Goal: Transaction & Acquisition: Purchase product/service

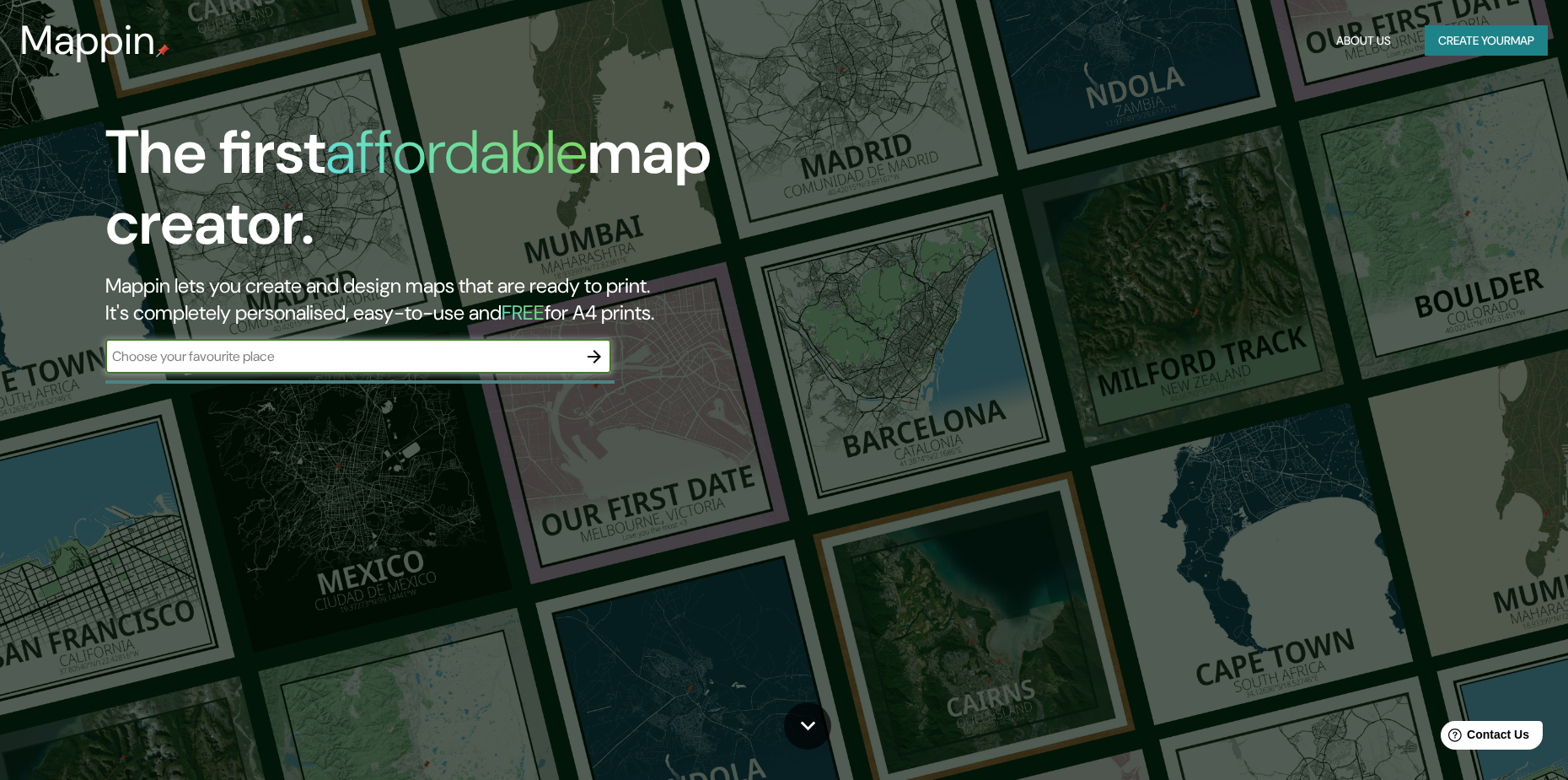
click at [375, 361] on input "text" at bounding box center [341, 356] width 472 height 19
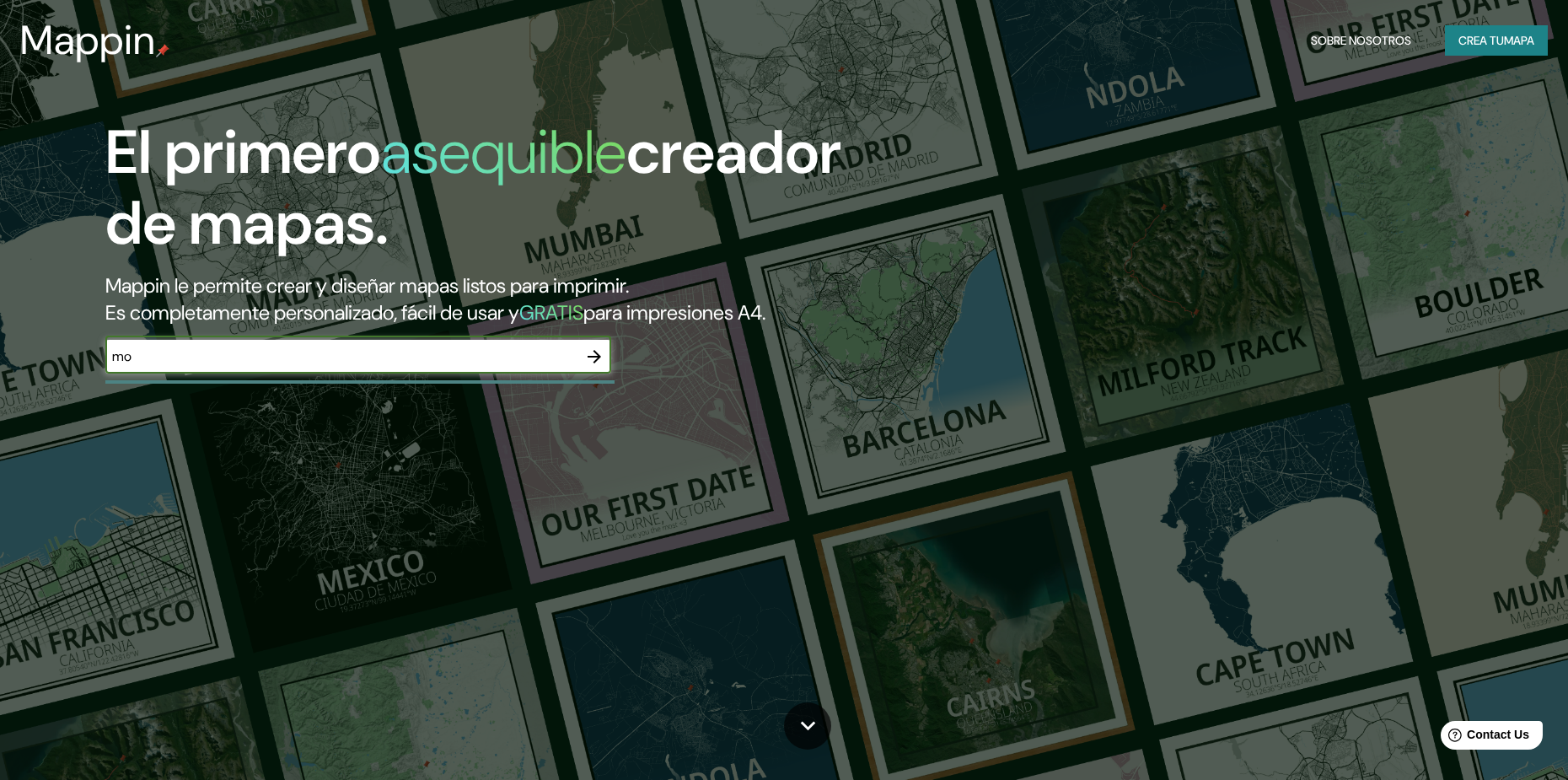
type input "m"
type input "[GEOGRAPHIC_DATA]"
click at [597, 359] on icon "button" at bounding box center [594, 356] width 14 height 14
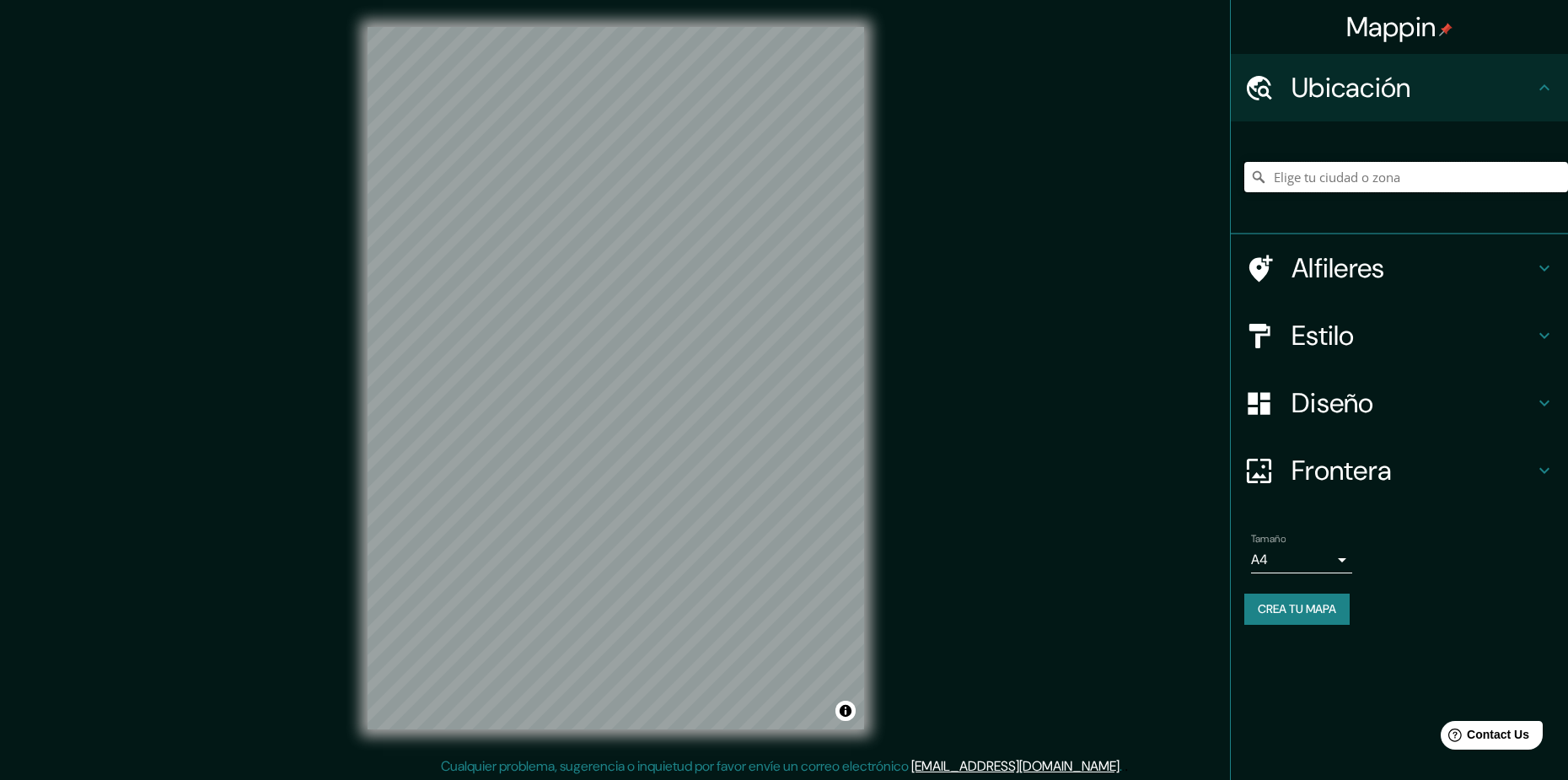
click at [1347, 182] on input "Pick your city or area" at bounding box center [1405, 176] width 323 height 30
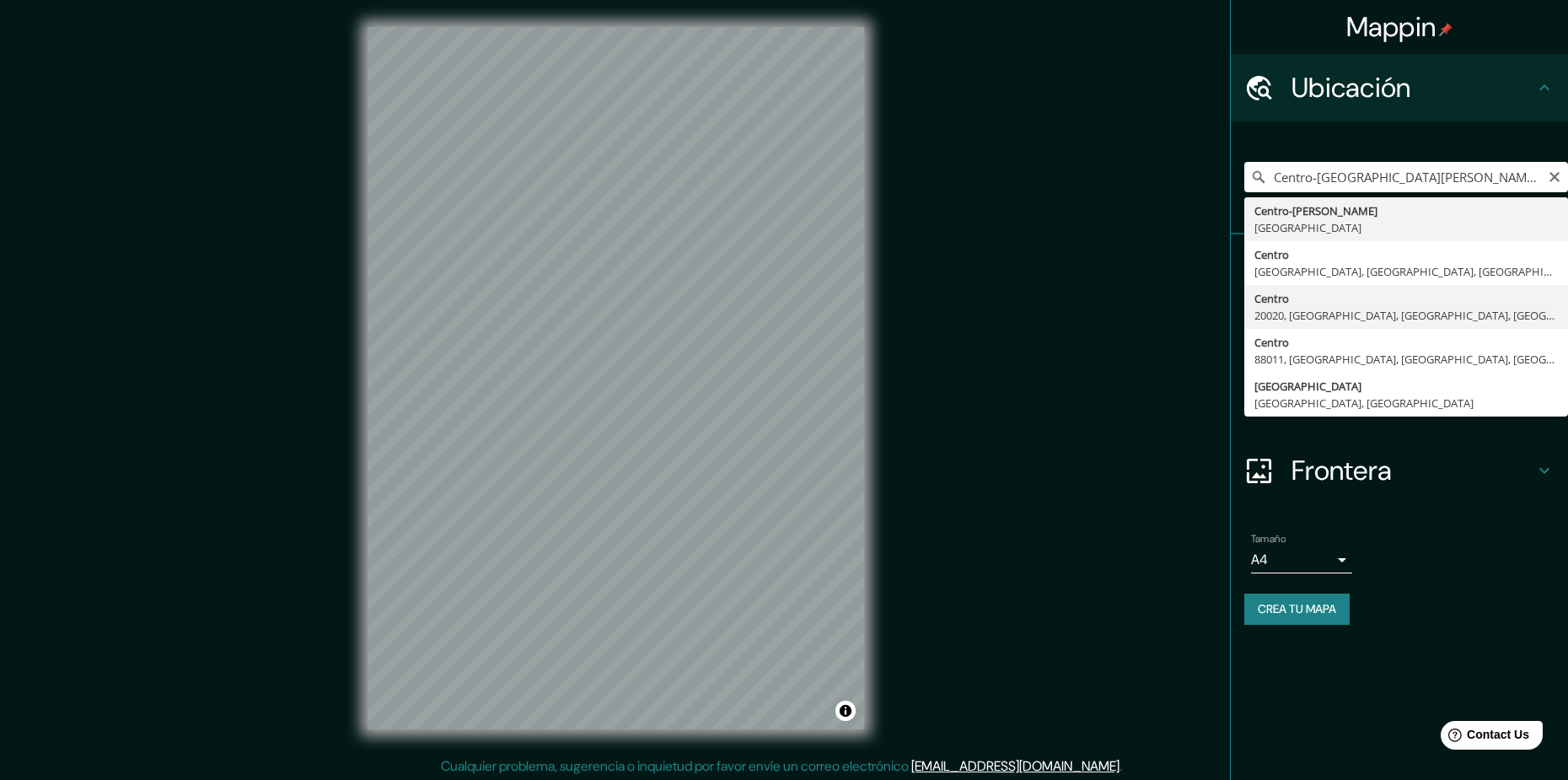
type input "Centro, 20020, [GEOGRAPHIC_DATA], [GEOGRAPHIC_DATA], [GEOGRAPHIC_DATA]"
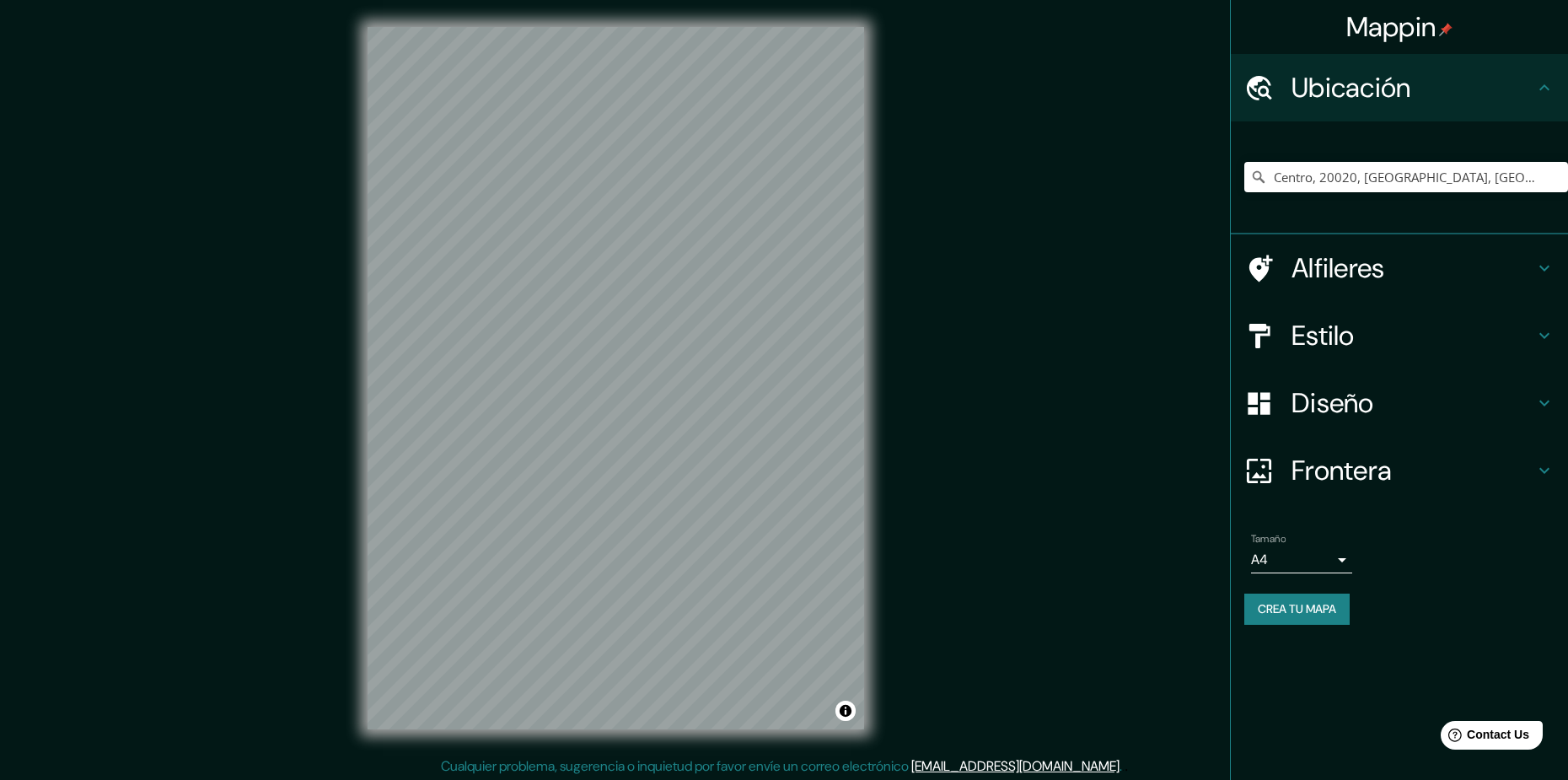
click at [1433, 275] on h4 "Alfileres" at bounding box center [1412, 268] width 243 height 34
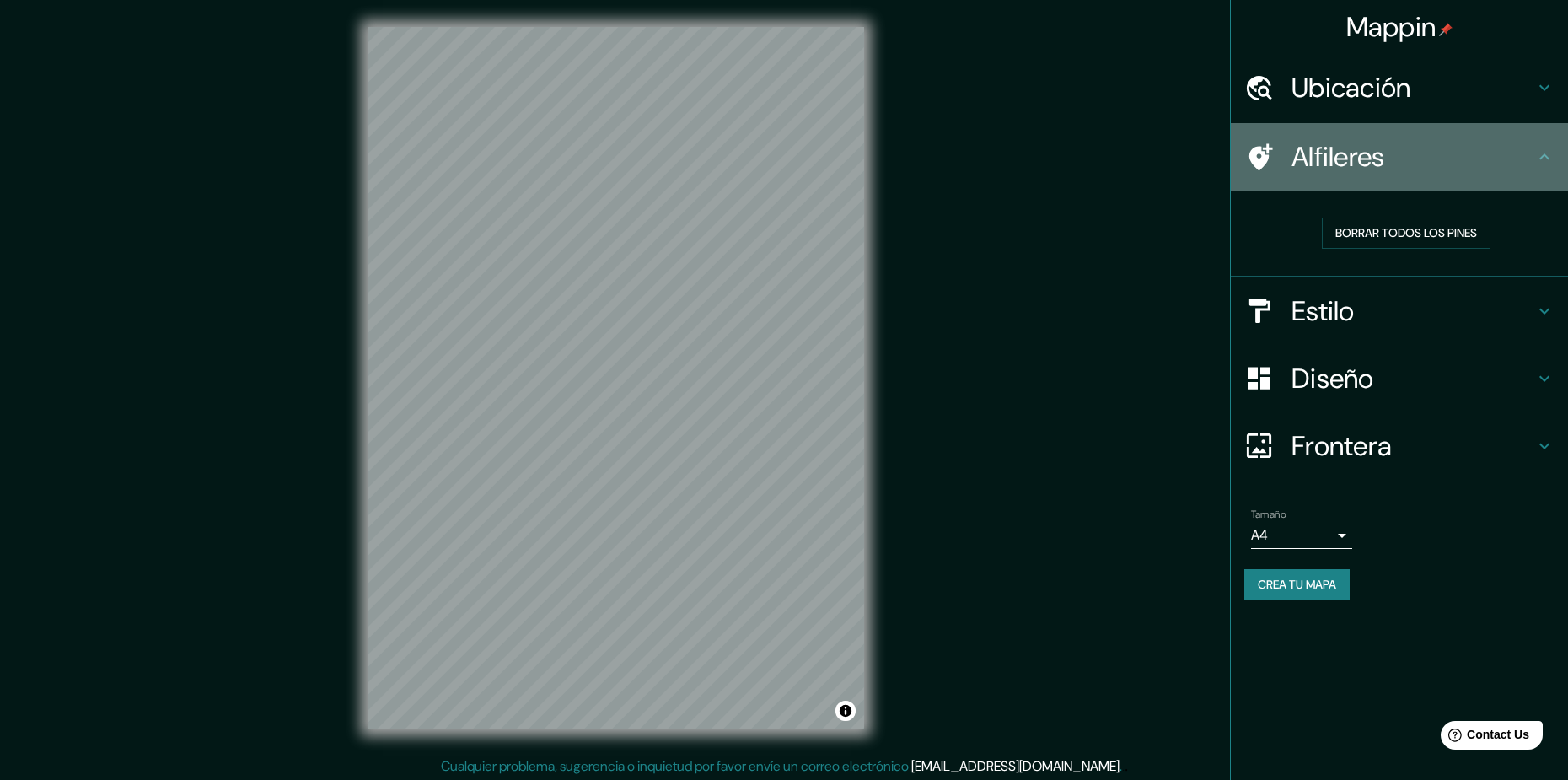
click at [1495, 160] on h4 "Alfileres" at bounding box center [1412, 157] width 243 height 34
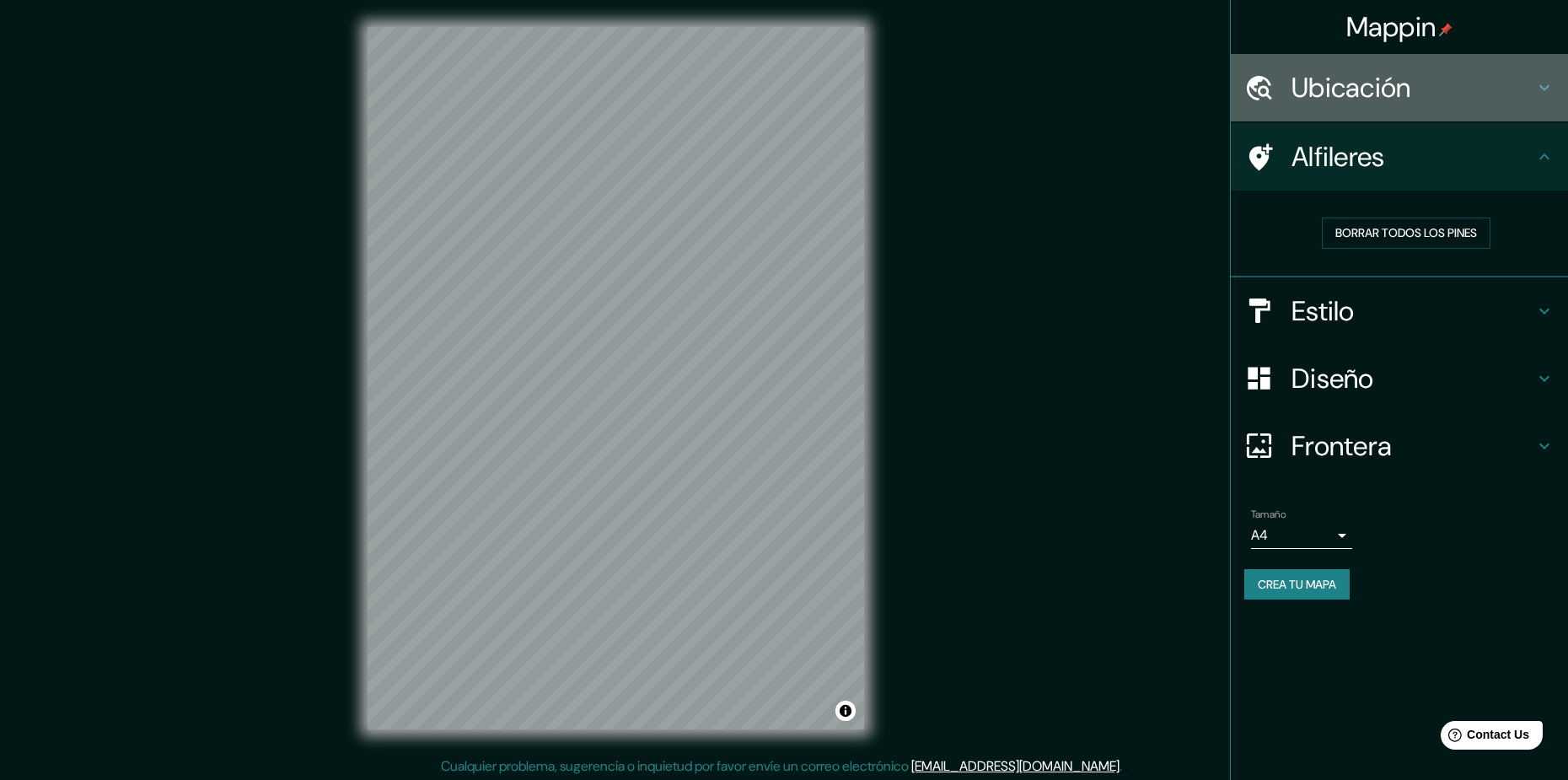
click at [1415, 96] on h4 "Ubicación" at bounding box center [1412, 88] width 243 height 34
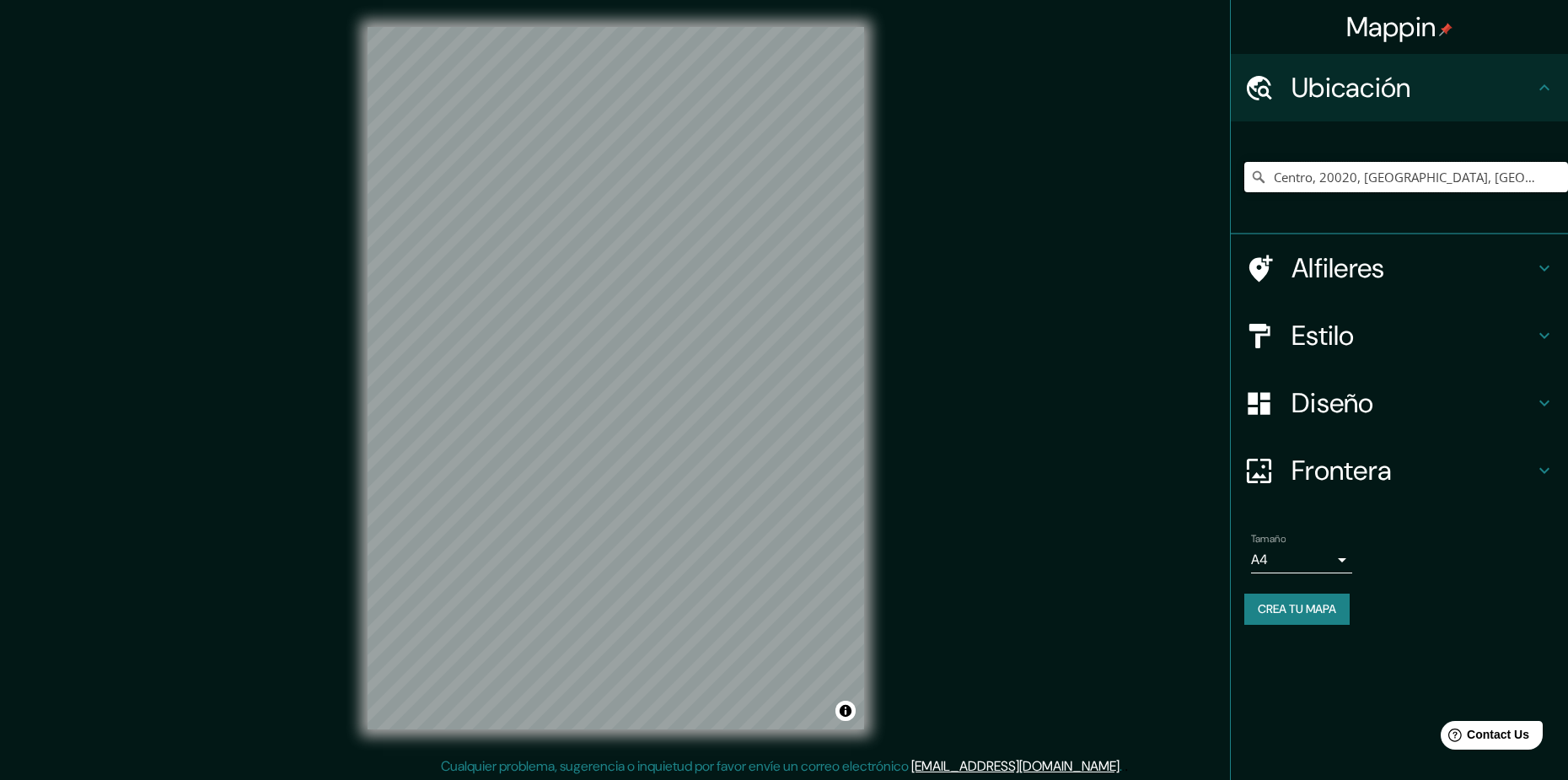
click at [1388, 173] on input "Centro, 20020, [GEOGRAPHIC_DATA], [GEOGRAPHIC_DATA], [GEOGRAPHIC_DATA]" at bounding box center [1405, 176] width 323 height 30
click at [1553, 177] on icon "Clear" at bounding box center [1554, 177] width 10 height 10
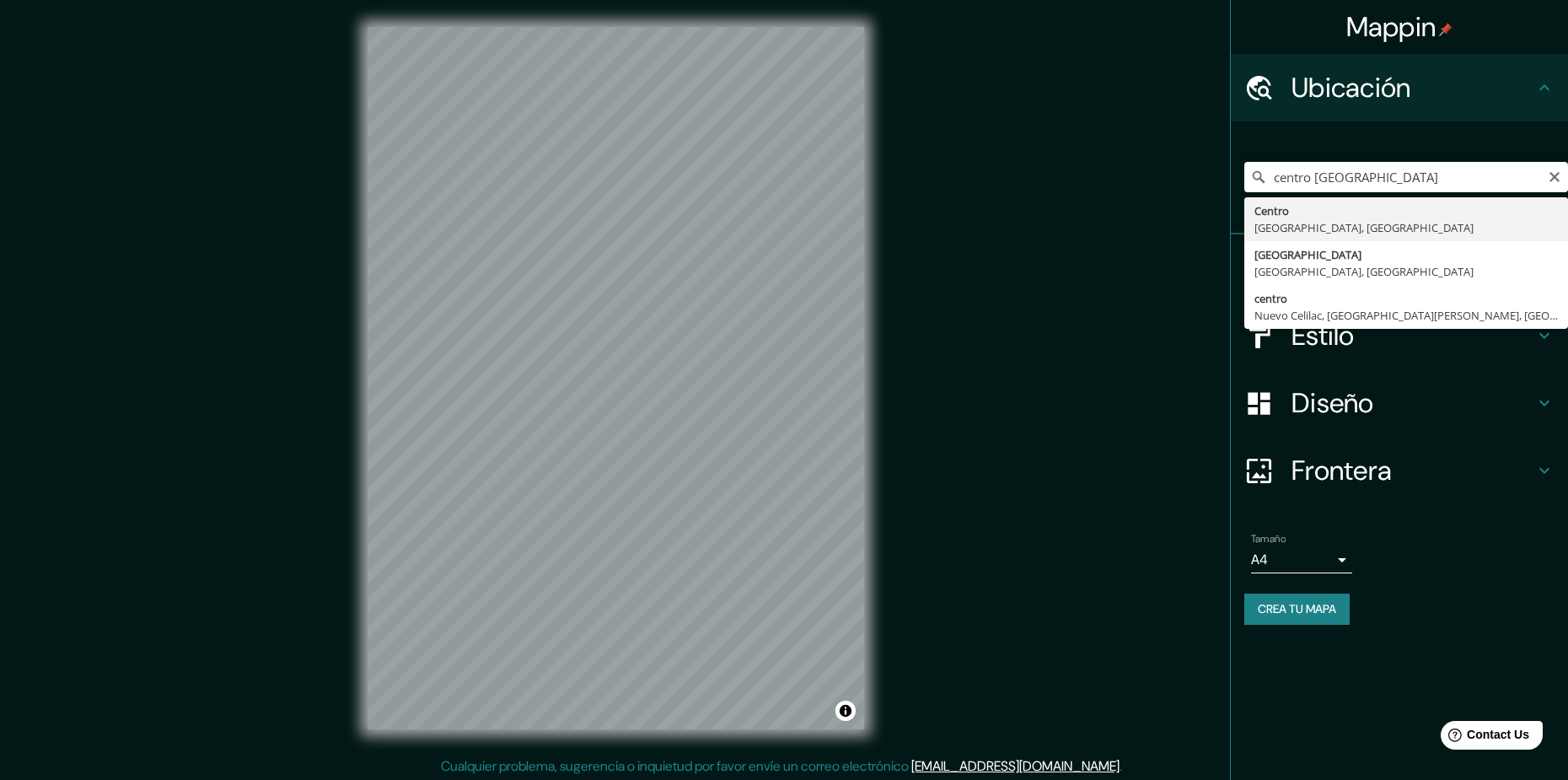
type input "[GEOGRAPHIC_DATA], [GEOGRAPHIC_DATA]"
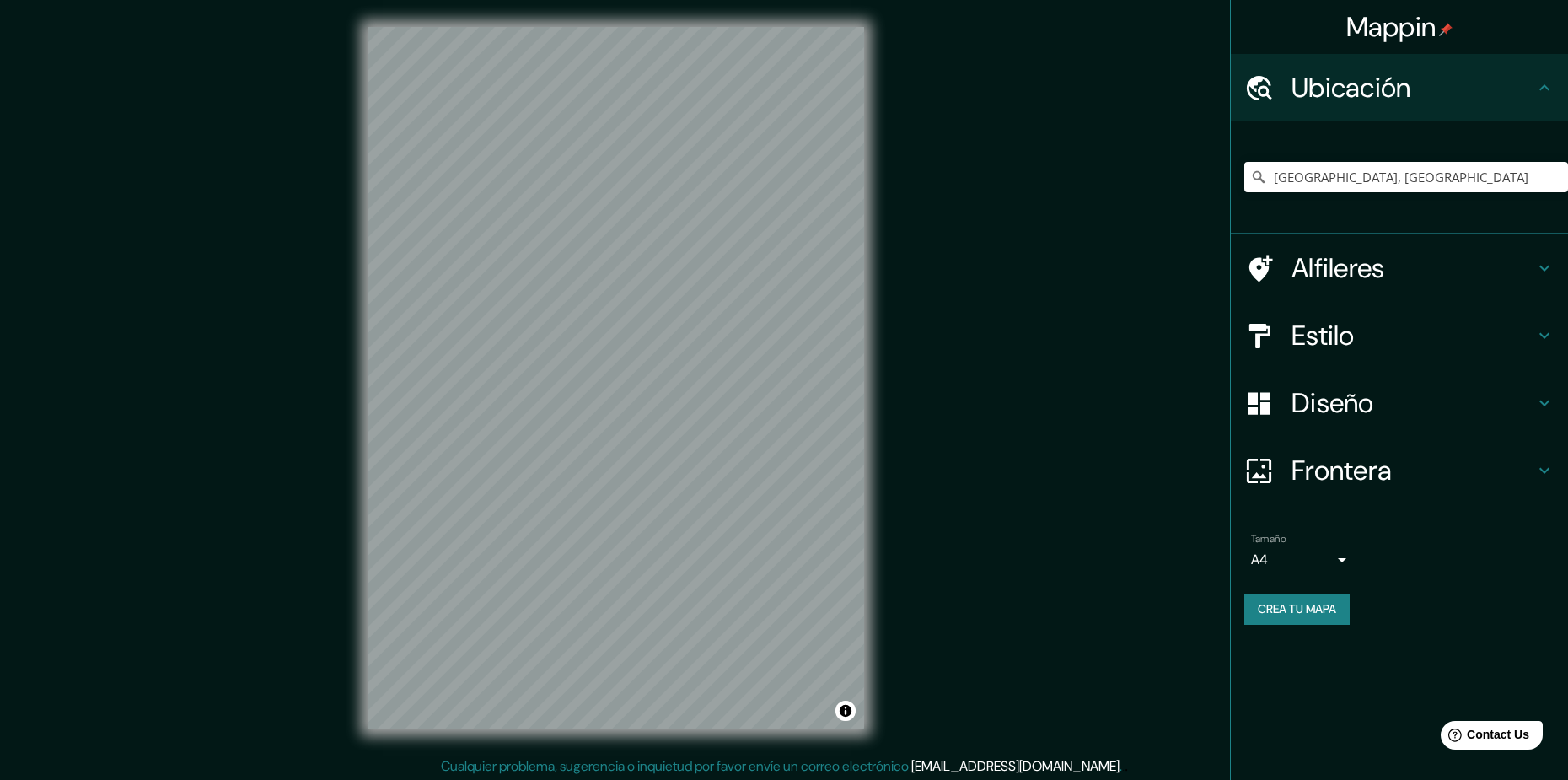
click at [1462, 398] on h4 "Diseño" at bounding box center [1412, 402] width 243 height 34
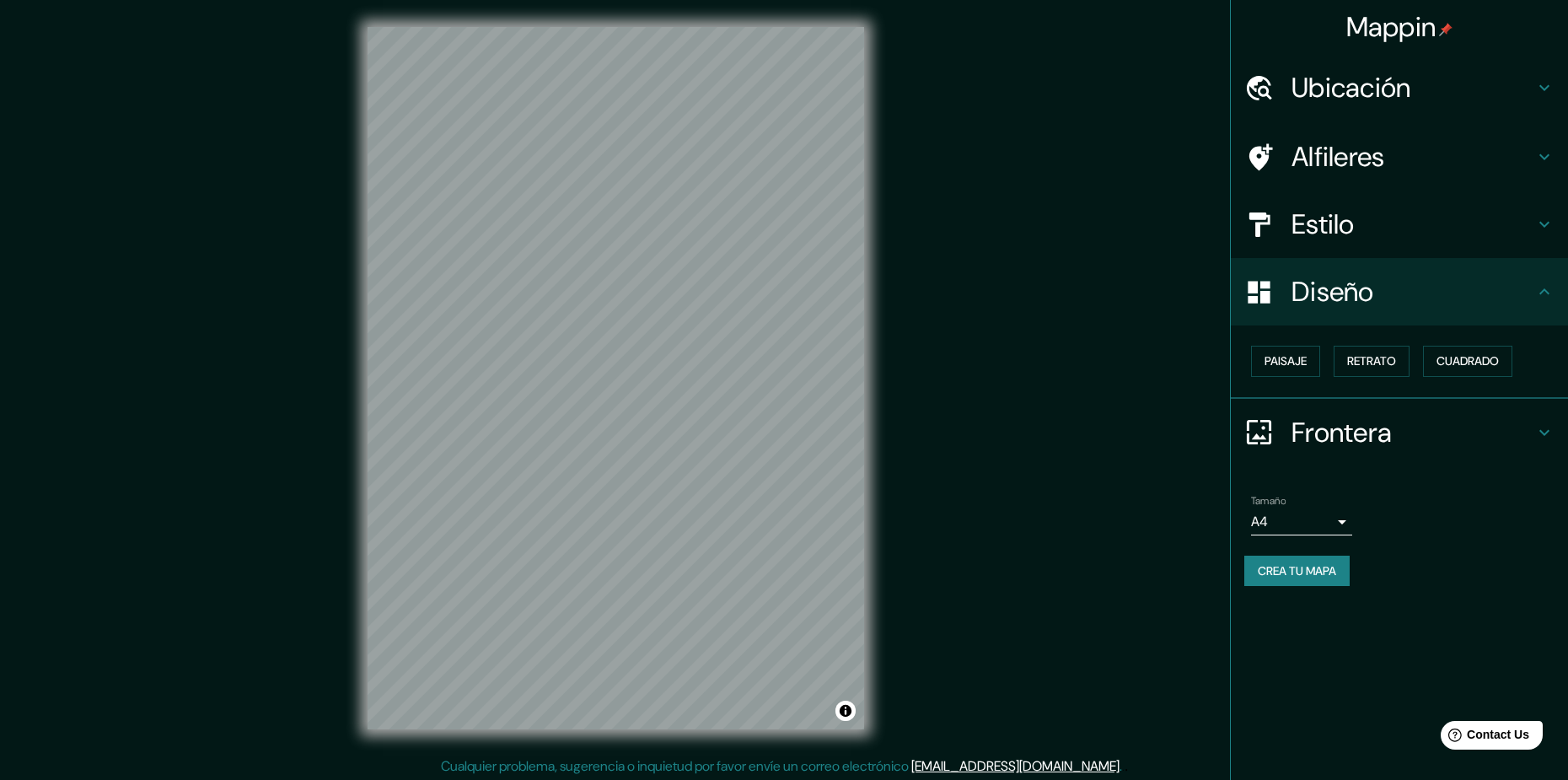
click at [1440, 451] on div "Frontera" at bounding box center [1400, 431] width 337 height 67
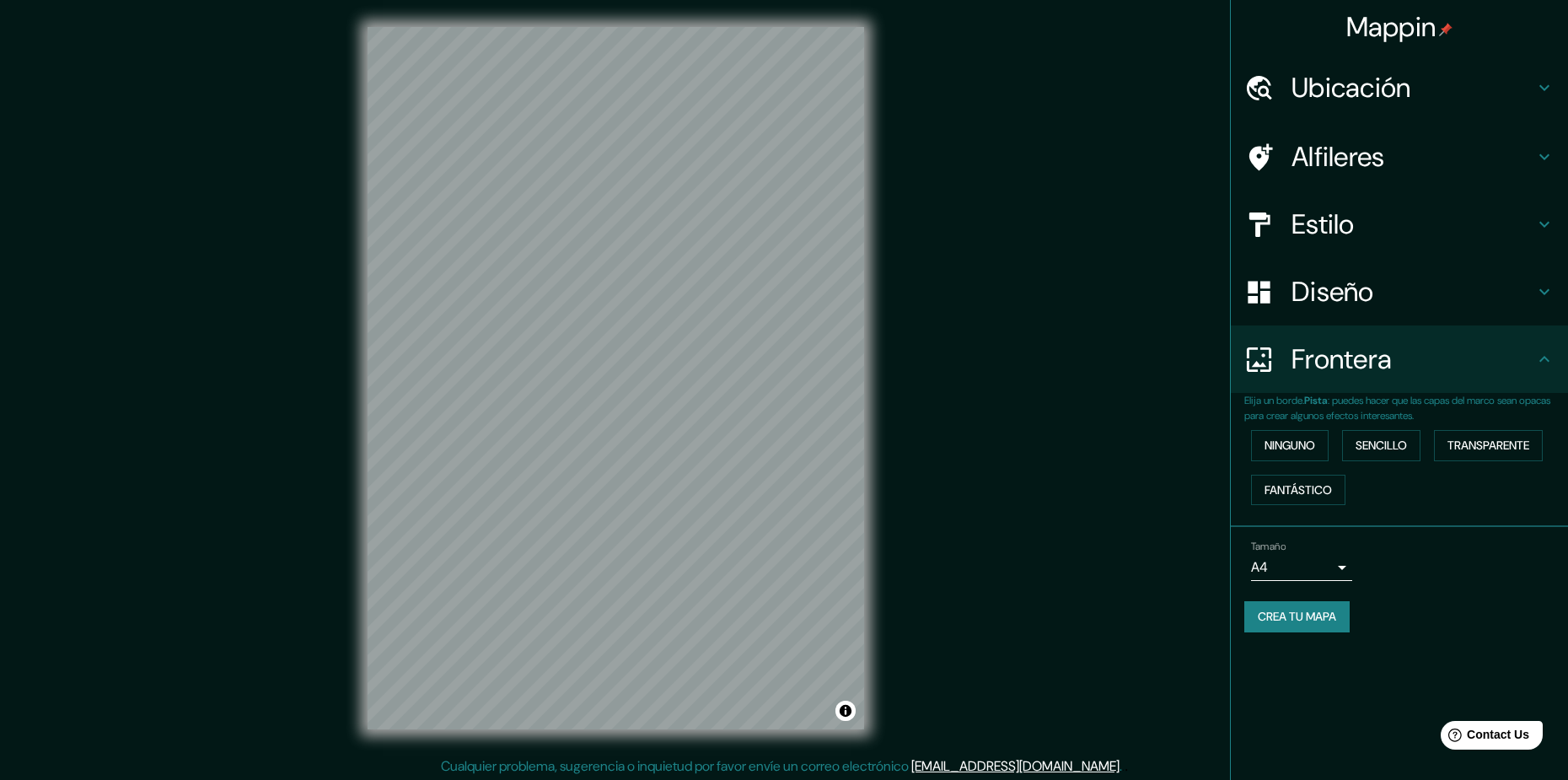
click at [1336, 563] on body "Mappin [GEOGRAPHIC_DATA], [GEOGRAPHIC_DATA] Alfileres Estilo Diseño Frontera El…" at bounding box center [784, 390] width 1568 height 780
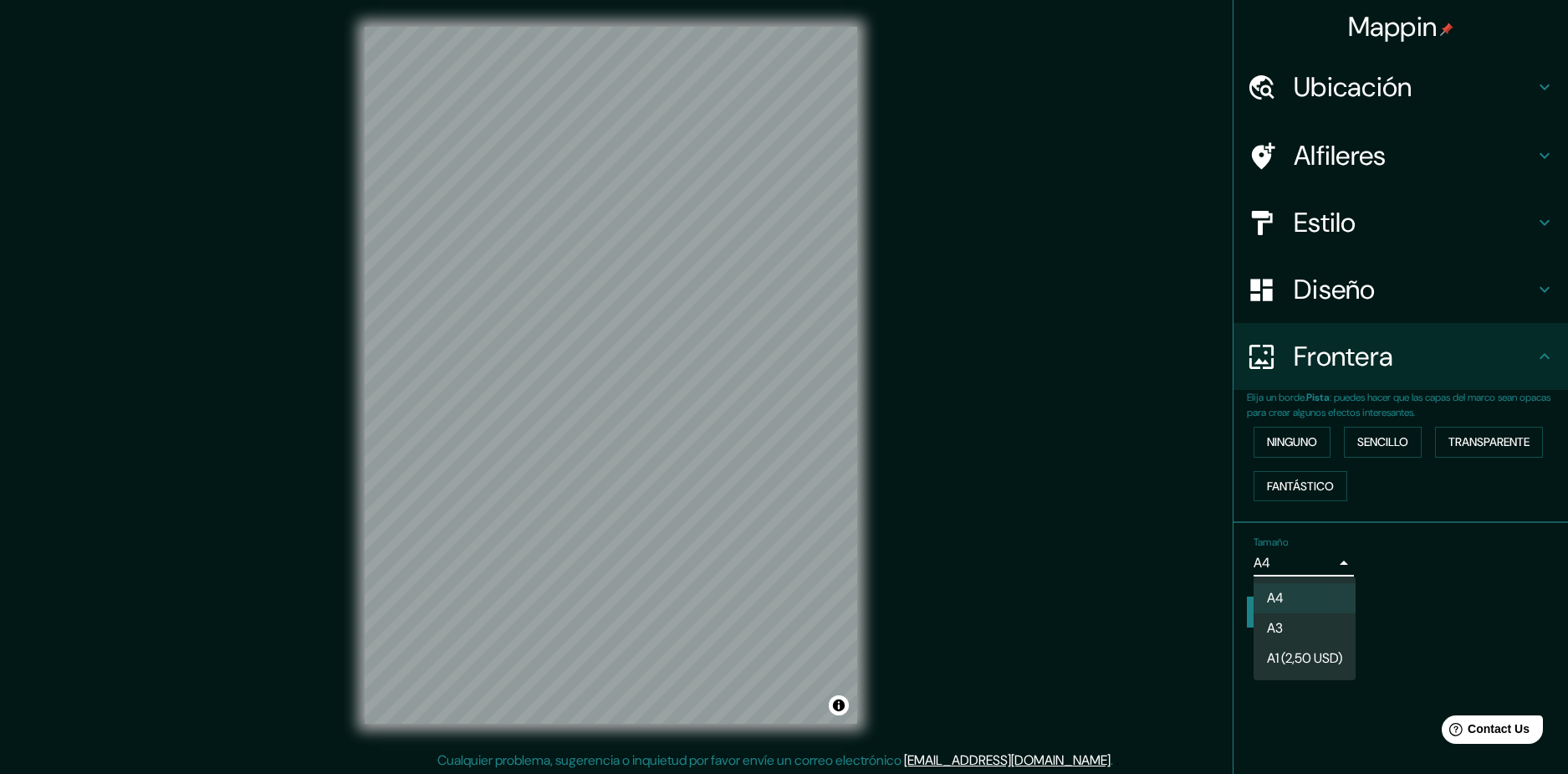
click at [1321, 645] on li "A1 (2,50 USD)" at bounding box center [1304, 658] width 102 height 30
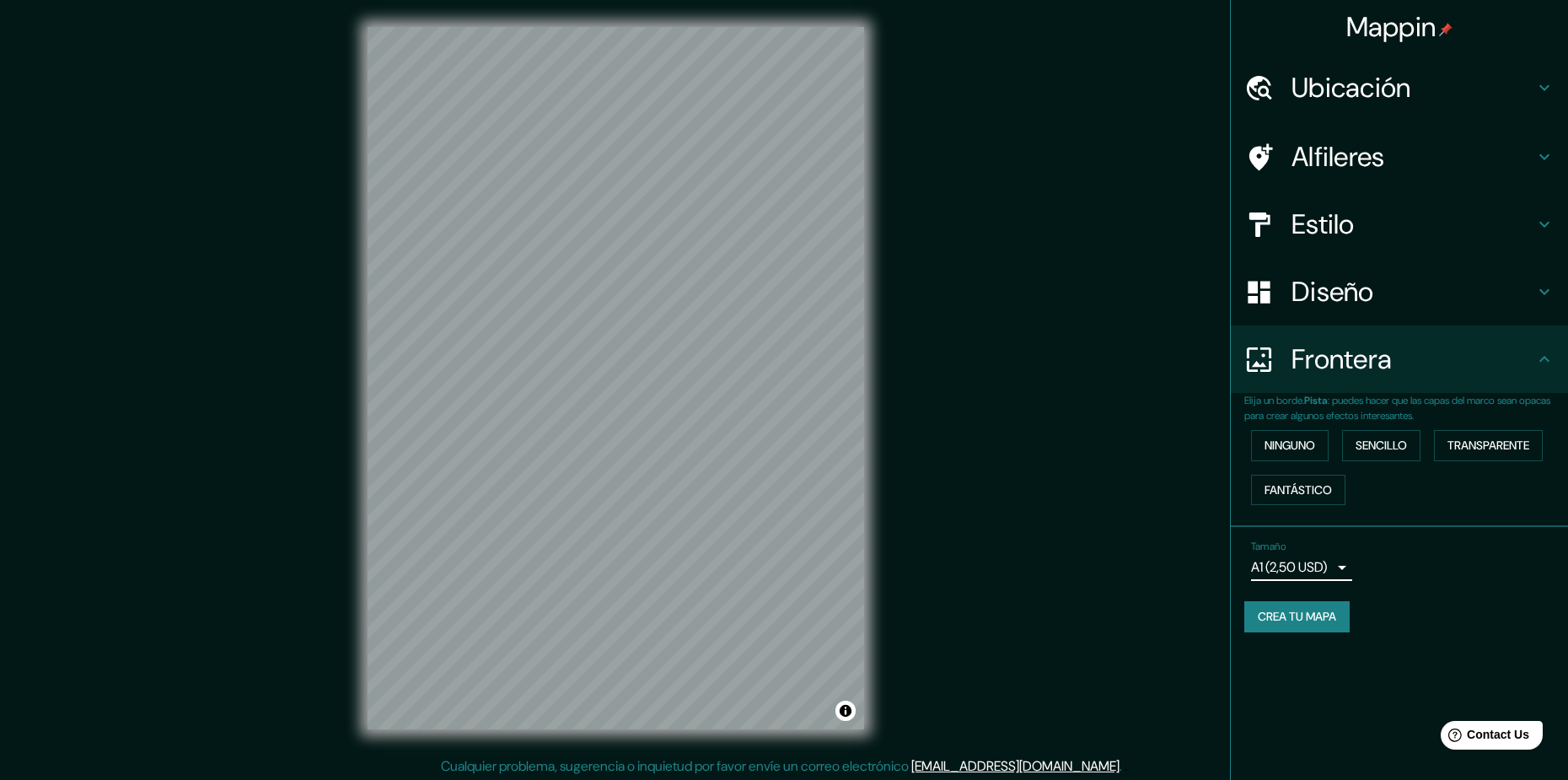
click at [1331, 553] on div "Tamaño A1 (2,50 USD) a3" at bounding box center [1301, 561] width 101 height 41
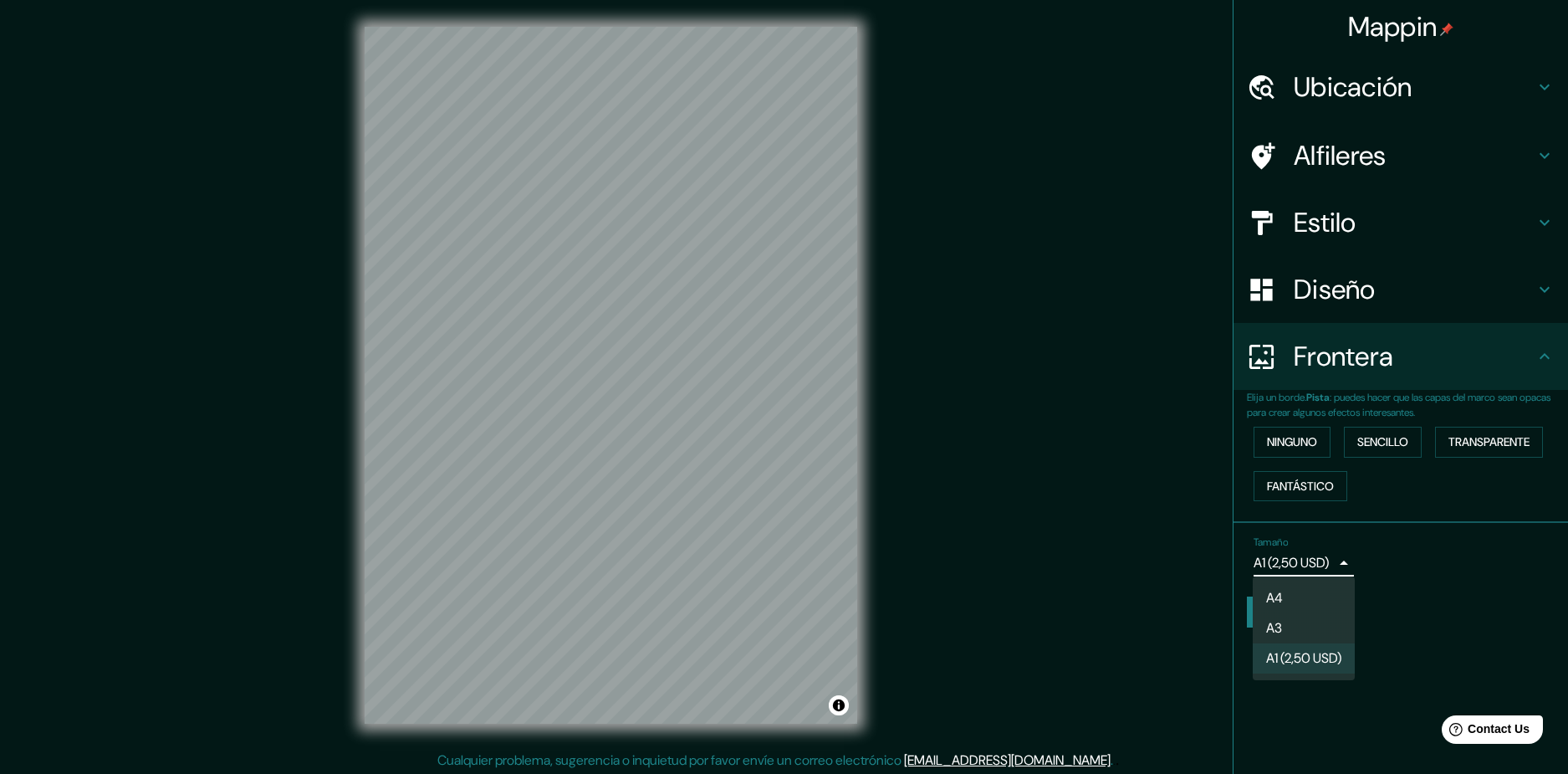
click at [1315, 559] on body "Mappin [GEOGRAPHIC_DATA], [GEOGRAPHIC_DATA] Alfileres Estilo Diseño Frontera El…" at bounding box center [784, 387] width 1568 height 774
click at [1322, 593] on li "A4" at bounding box center [1303, 597] width 102 height 30
type input "single"
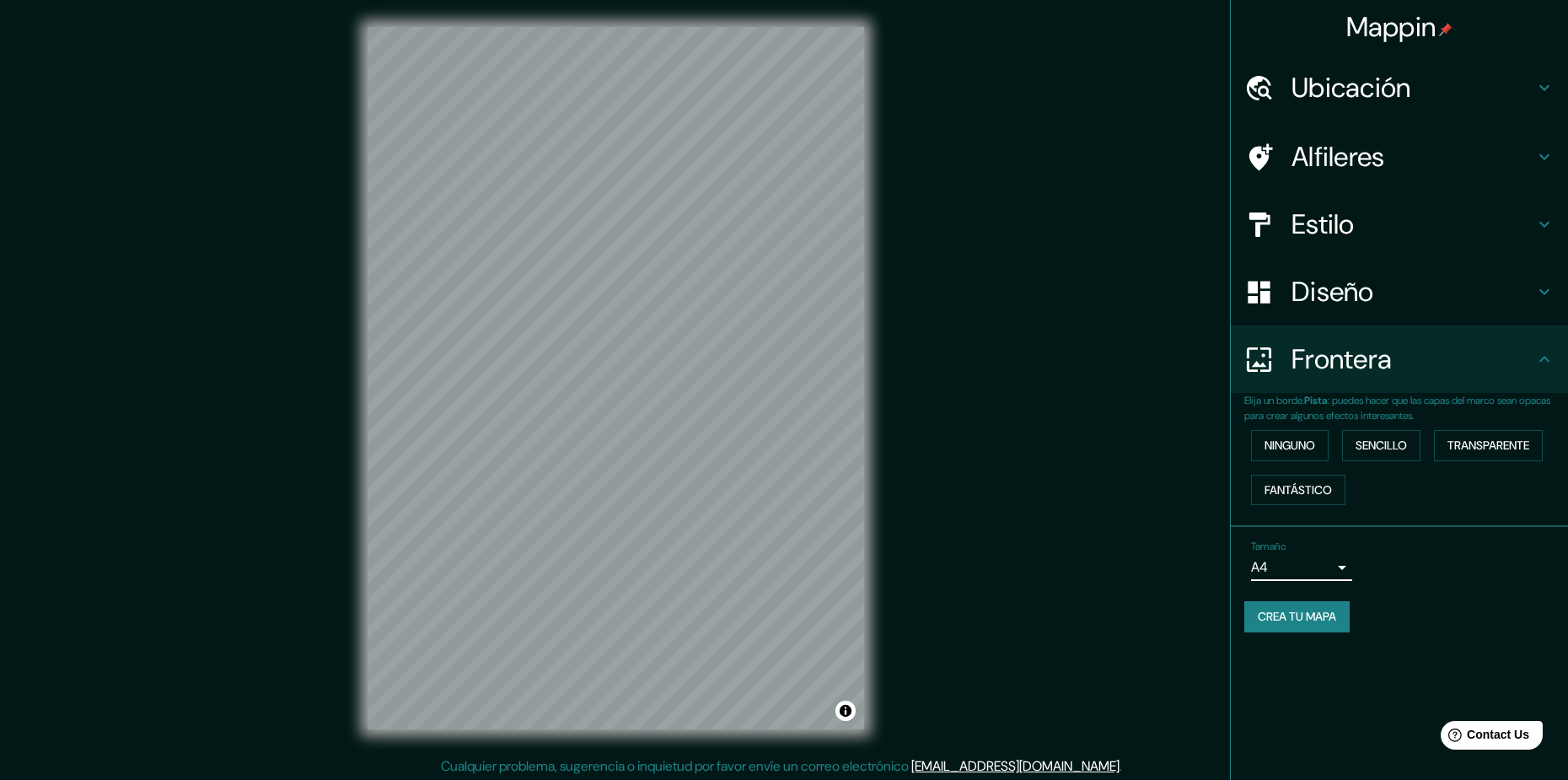
click at [1363, 295] on h4 "Diseño" at bounding box center [1412, 291] width 243 height 34
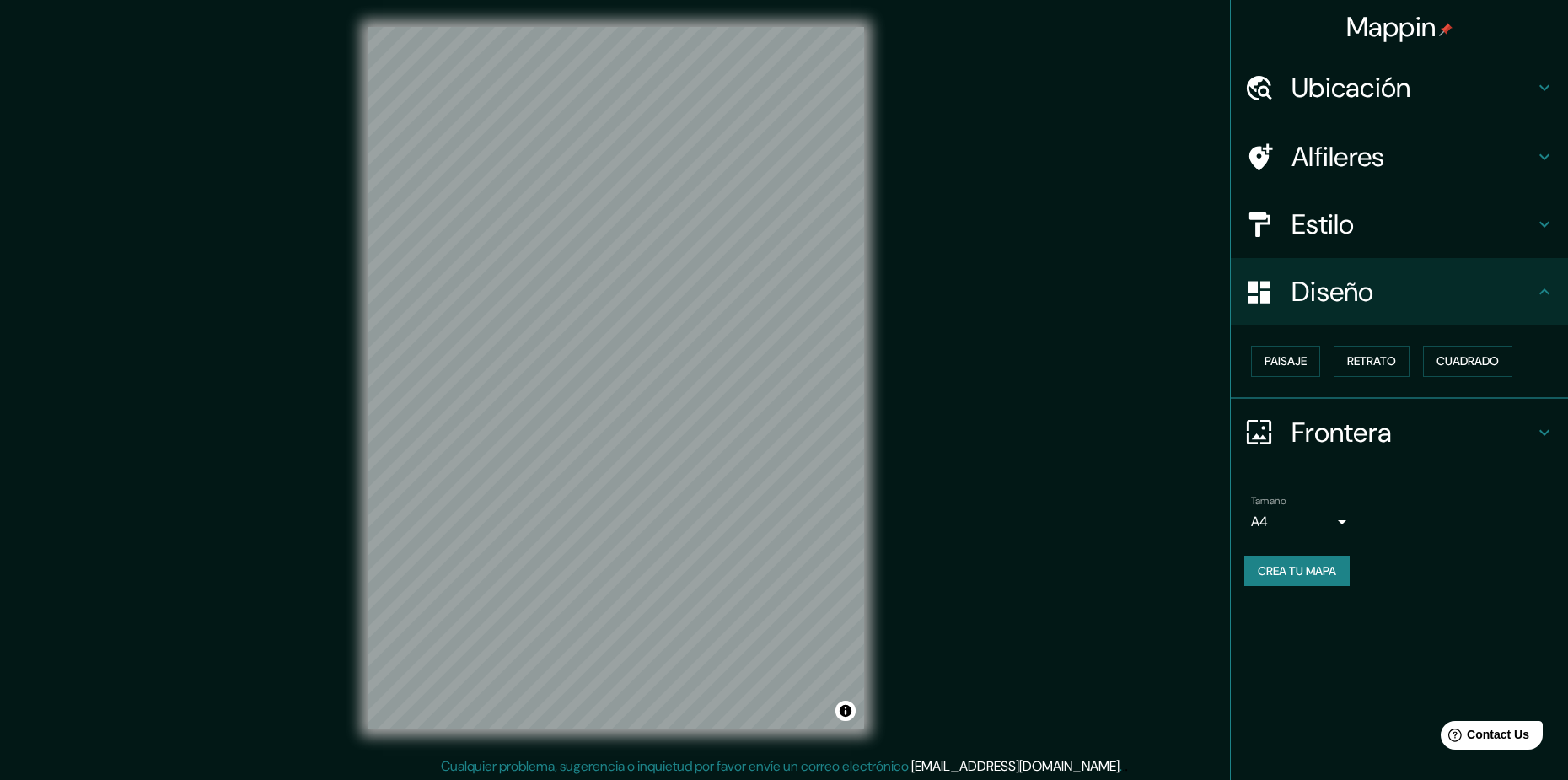
click at [1347, 234] on h4 "Estilo" at bounding box center [1412, 224] width 243 height 34
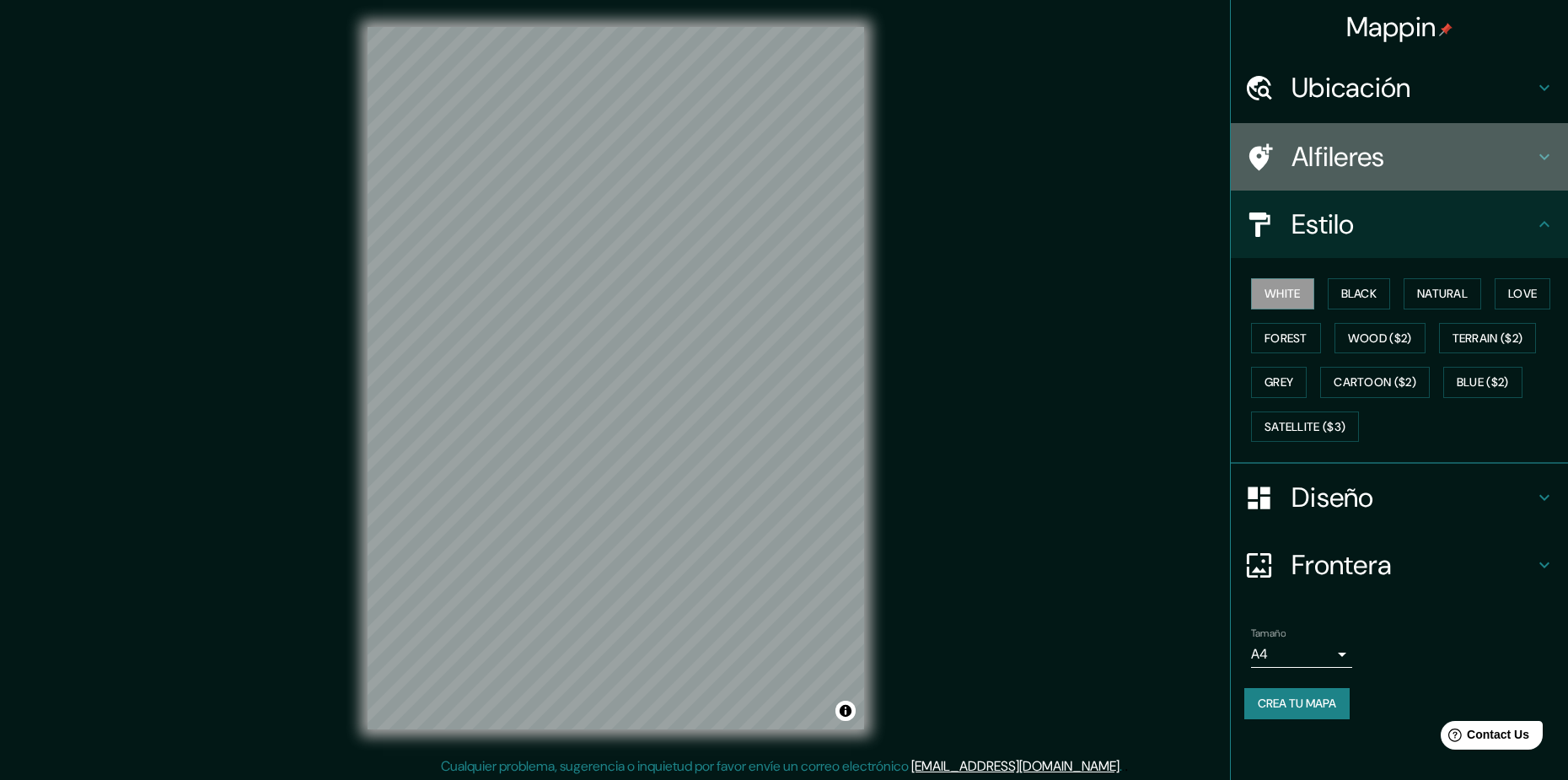
click at [1438, 156] on h4 "Alfileres" at bounding box center [1412, 157] width 243 height 34
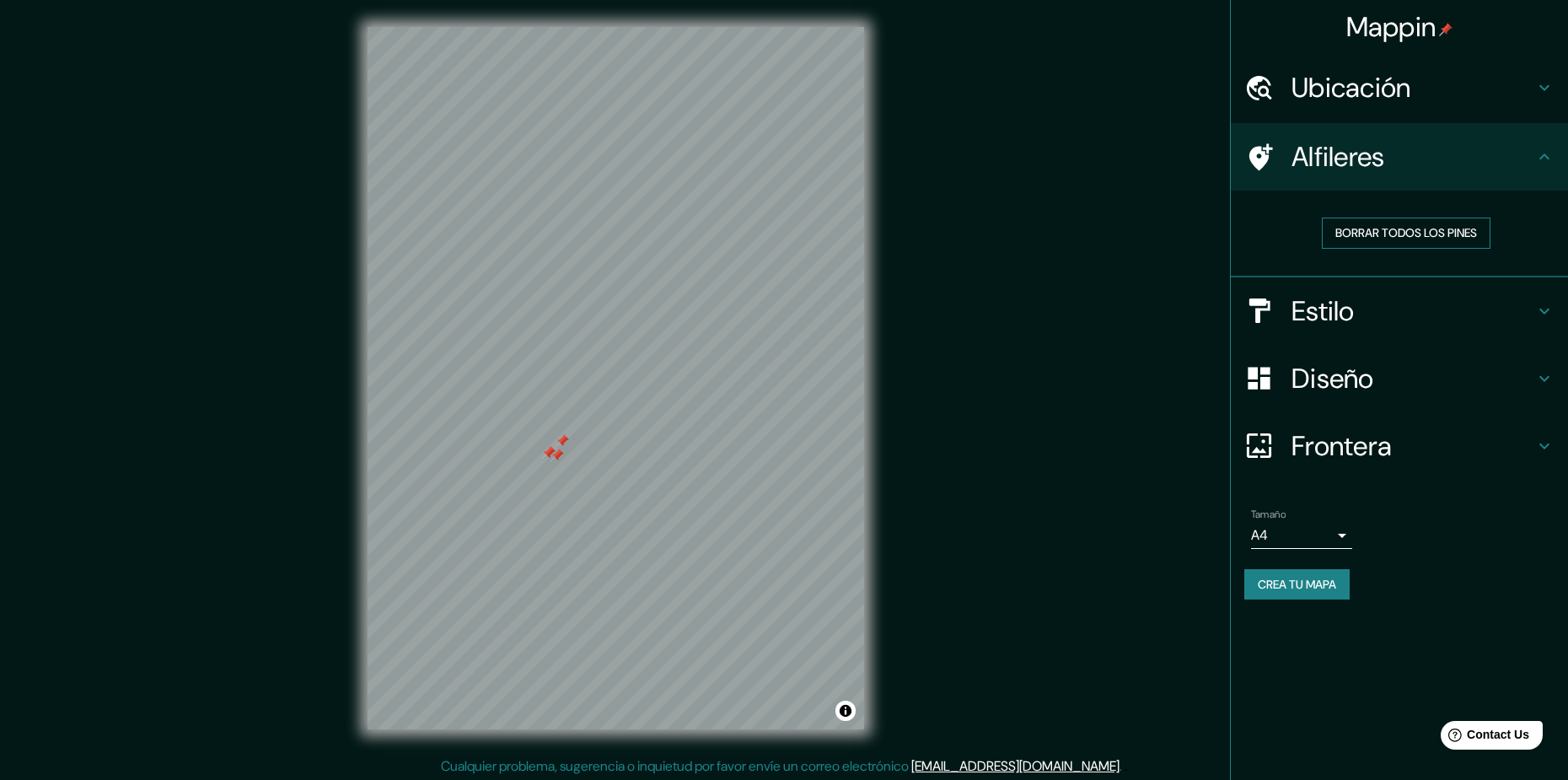
drag, startPoint x: 1419, startPoint y: 240, endPoint x: 1395, endPoint y: 239, distance: 24.0
click at [1419, 239] on button "Borrar todos los pines" at bounding box center [1405, 233] width 168 height 31
click at [1470, 297] on h4 "Estilo" at bounding box center [1412, 311] width 243 height 34
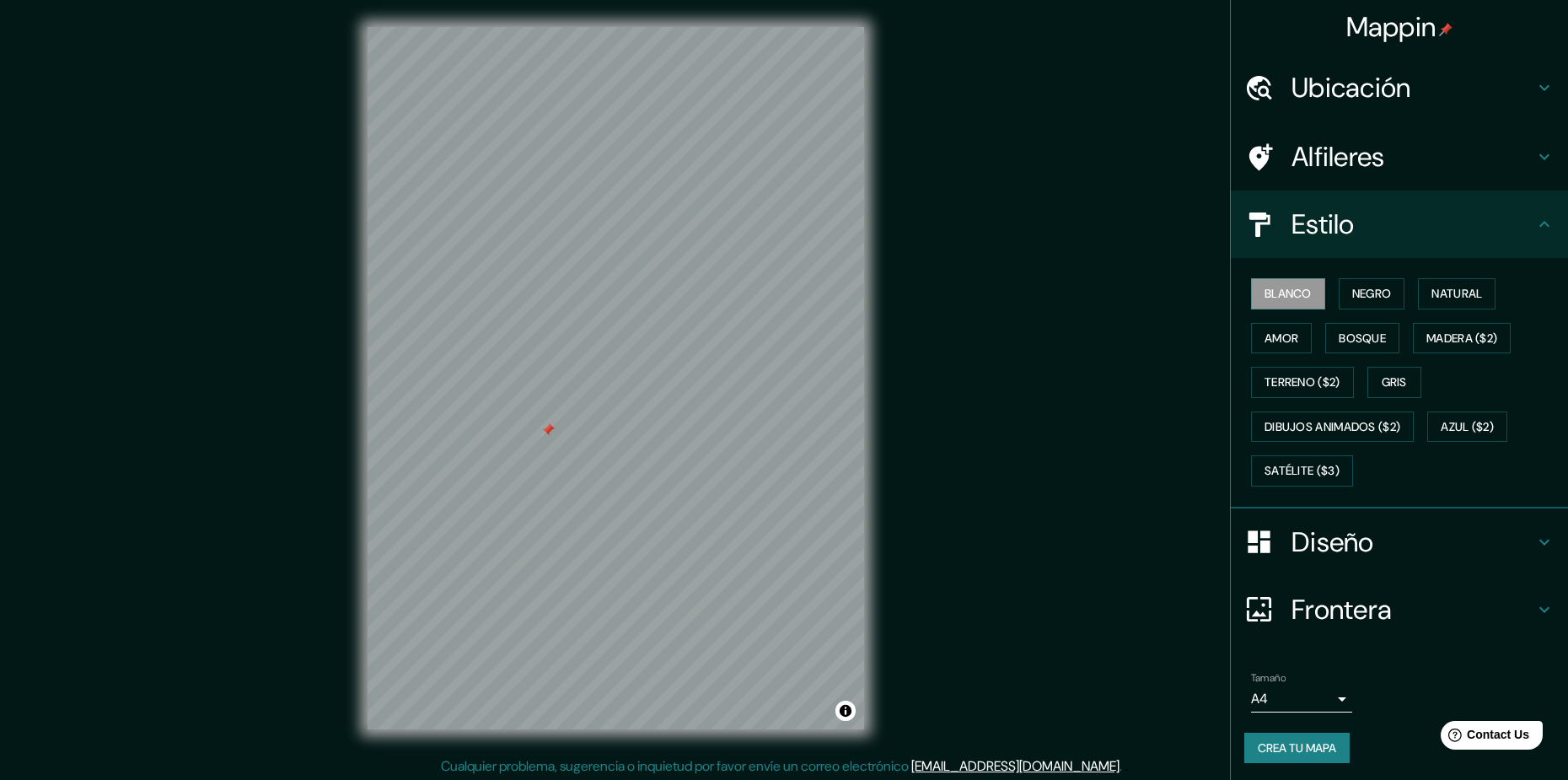
click at [1414, 530] on h4 "Diseño" at bounding box center [1412, 541] width 243 height 34
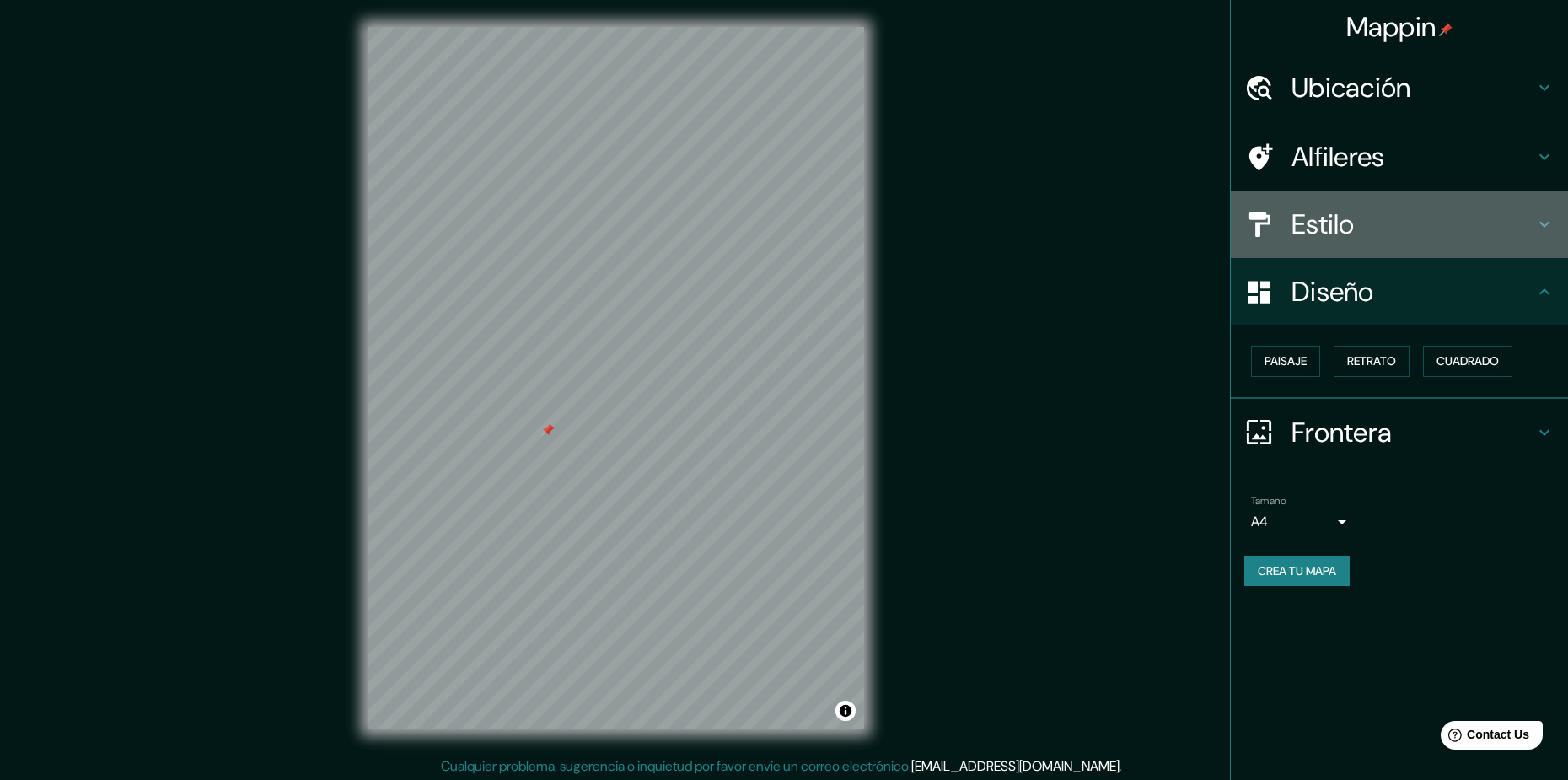
click at [1394, 218] on h4 "Estilo" at bounding box center [1412, 224] width 243 height 34
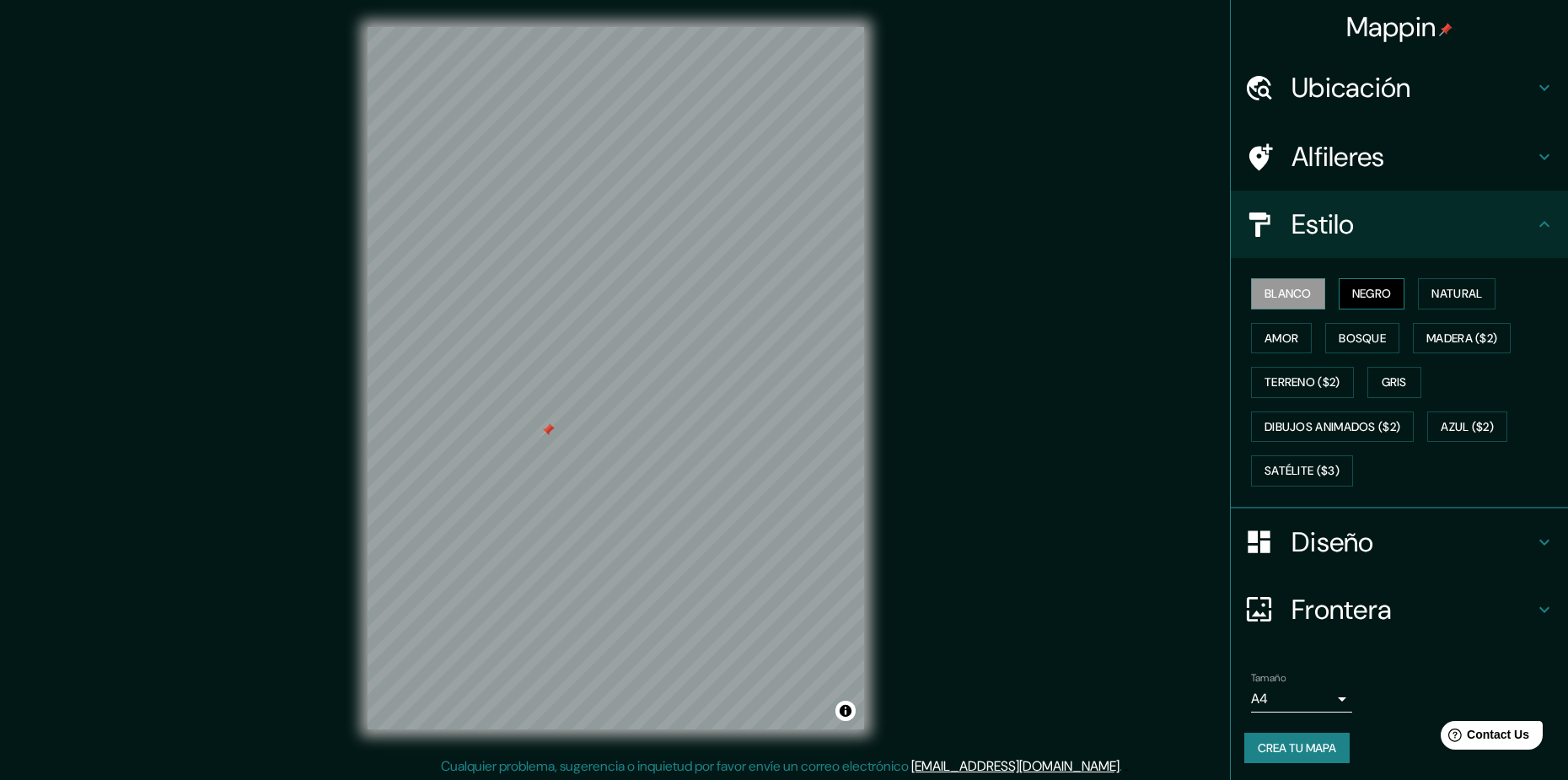
click at [1360, 286] on button "Negro" at bounding box center [1371, 294] width 66 height 31
click at [1436, 291] on button "Natural" at bounding box center [1457, 294] width 78 height 31
click at [1268, 336] on button "Amor" at bounding box center [1281, 338] width 60 height 31
click at [1352, 338] on button "Bosque" at bounding box center [1363, 338] width 74 height 31
click at [1419, 337] on button "Madera ($2)" at bounding box center [1462, 338] width 97 height 31
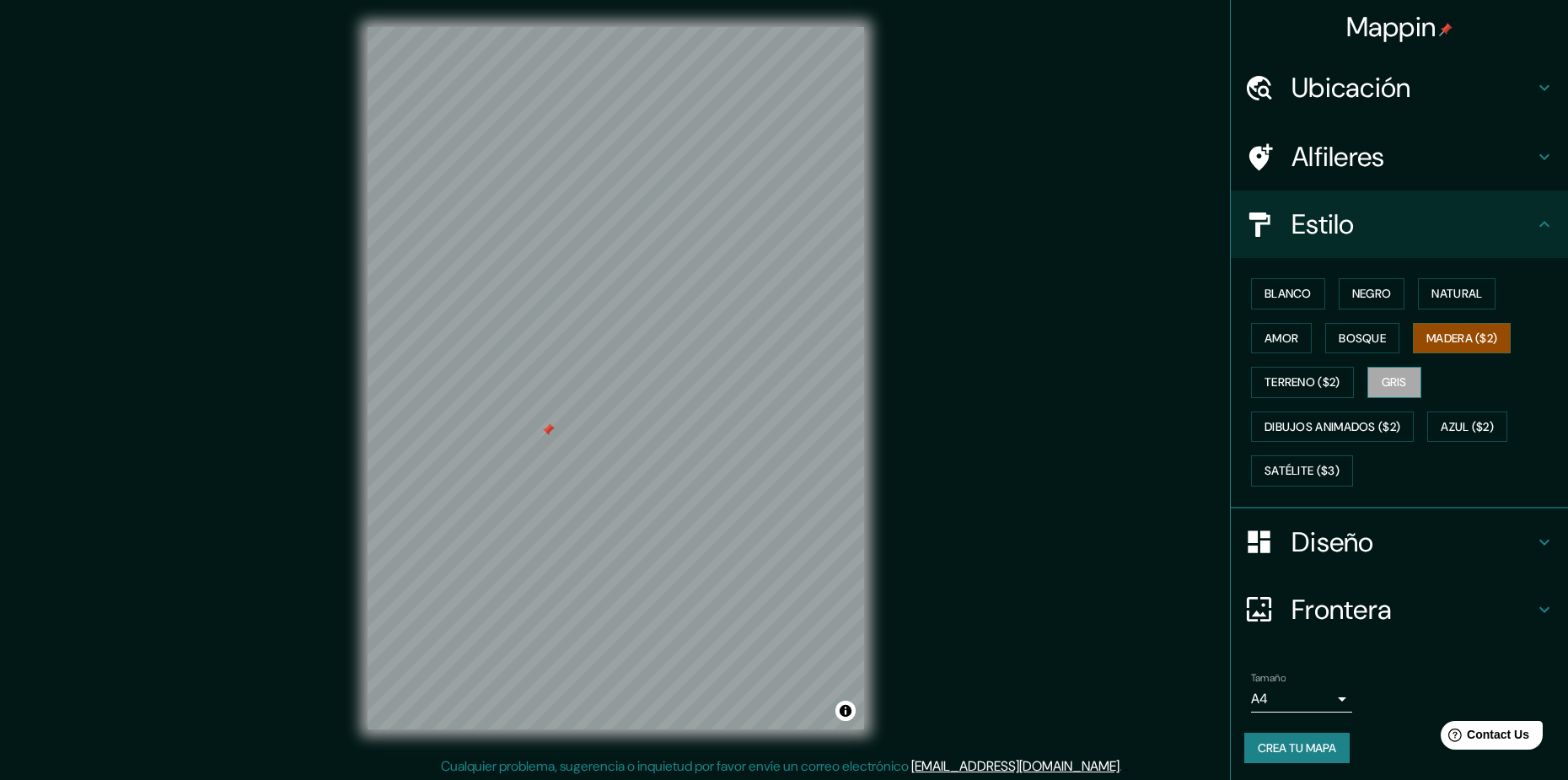
click at [1400, 379] on button "Gris" at bounding box center [1394, 382] width 54 height 31
click at [1287, 379] on button "Terreno ($2)" at bounding box center [1302, 382] width 103 height 31
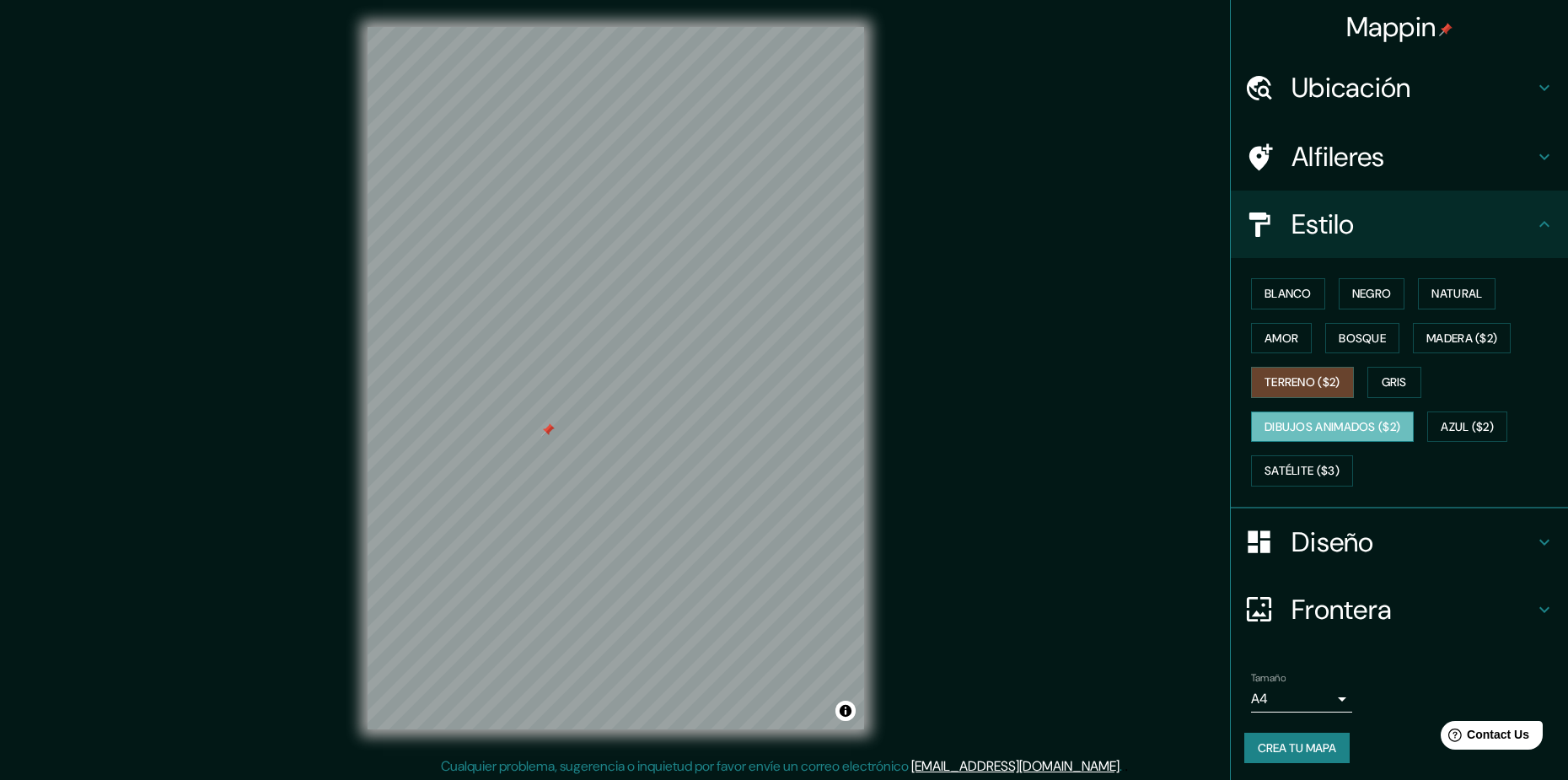
click at [1325, 428] on button "Dibujos animados ($2)" at bounding box center [1331, 427] width 163 height 31
click at [1287, 473] on button "Satélite ($3)" at bounding box center [1301, 470] width 102 height 31
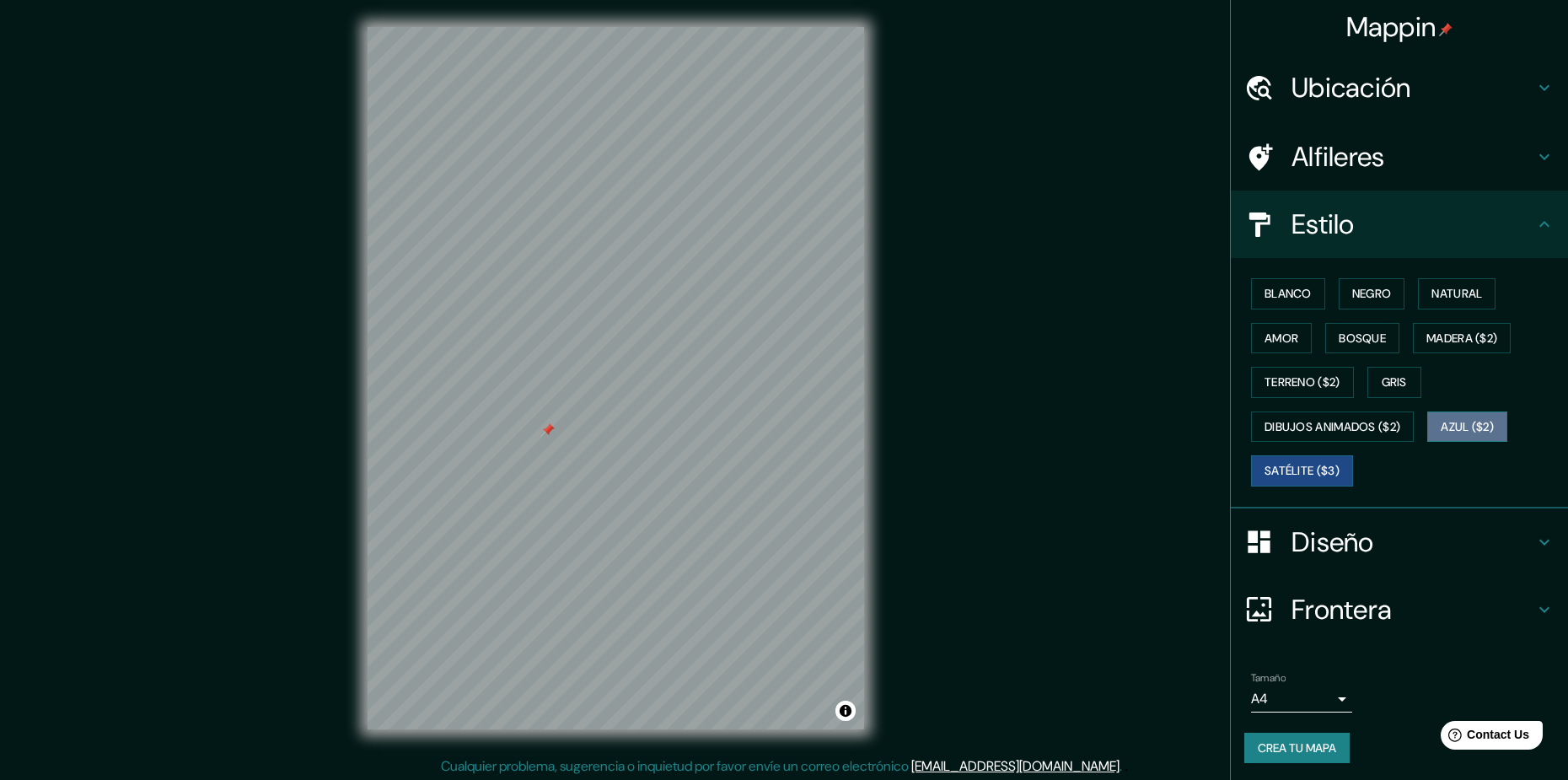
click at [1450, 429] on button "Azul ($2)" at bounding box center [1467, 427] width 80 height 31
click at [1374, 384] on button "Gris" at bounding box center [1394, 382] width 54 height 31
click at [1383, 551] on h4 "Diseño" at bounding box center [1412, 541] width 243 height 34
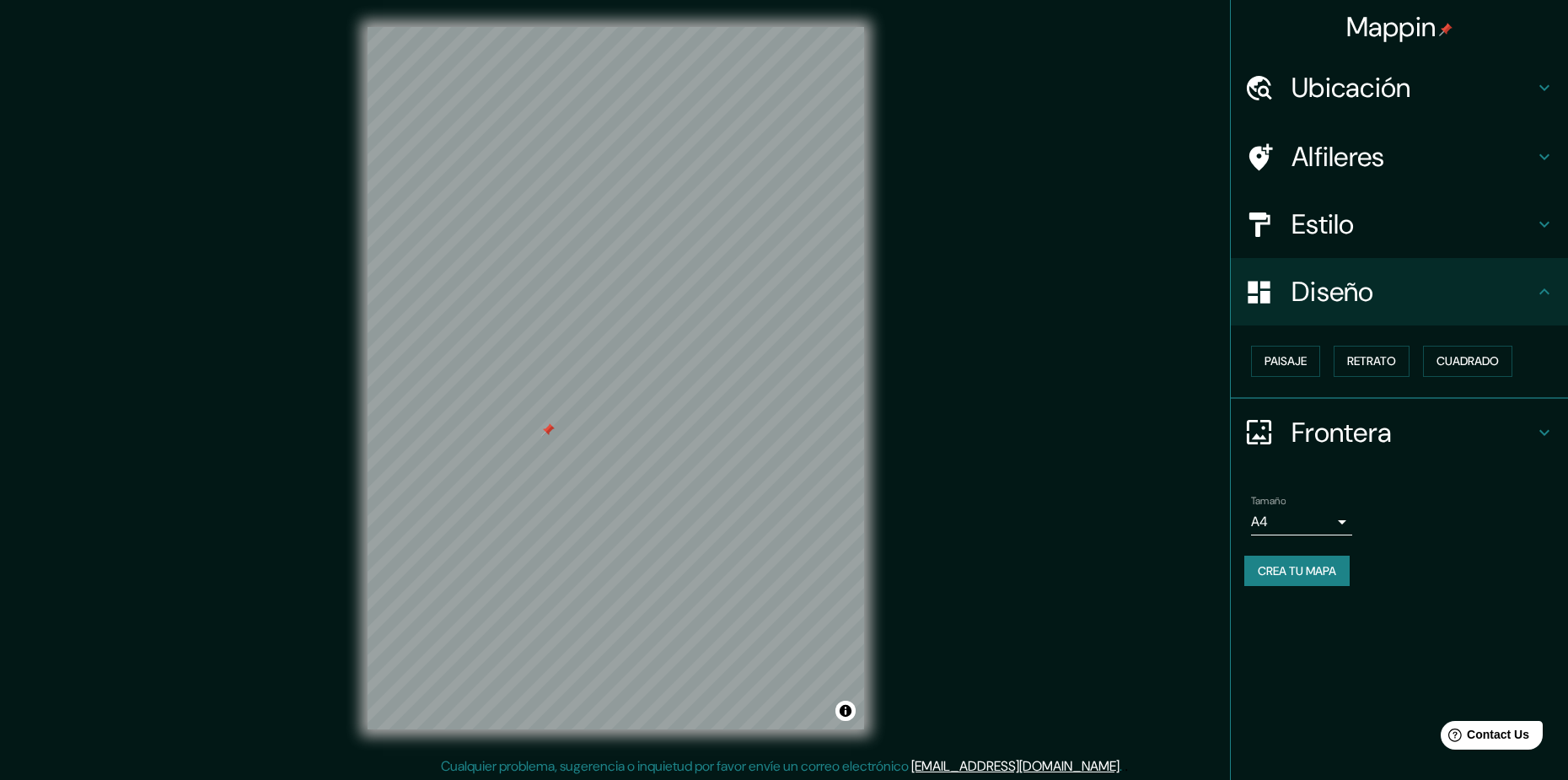
click at [1421, 435] on h4 "Frontera" at bounding box center [1412, 432] width 243 height 34
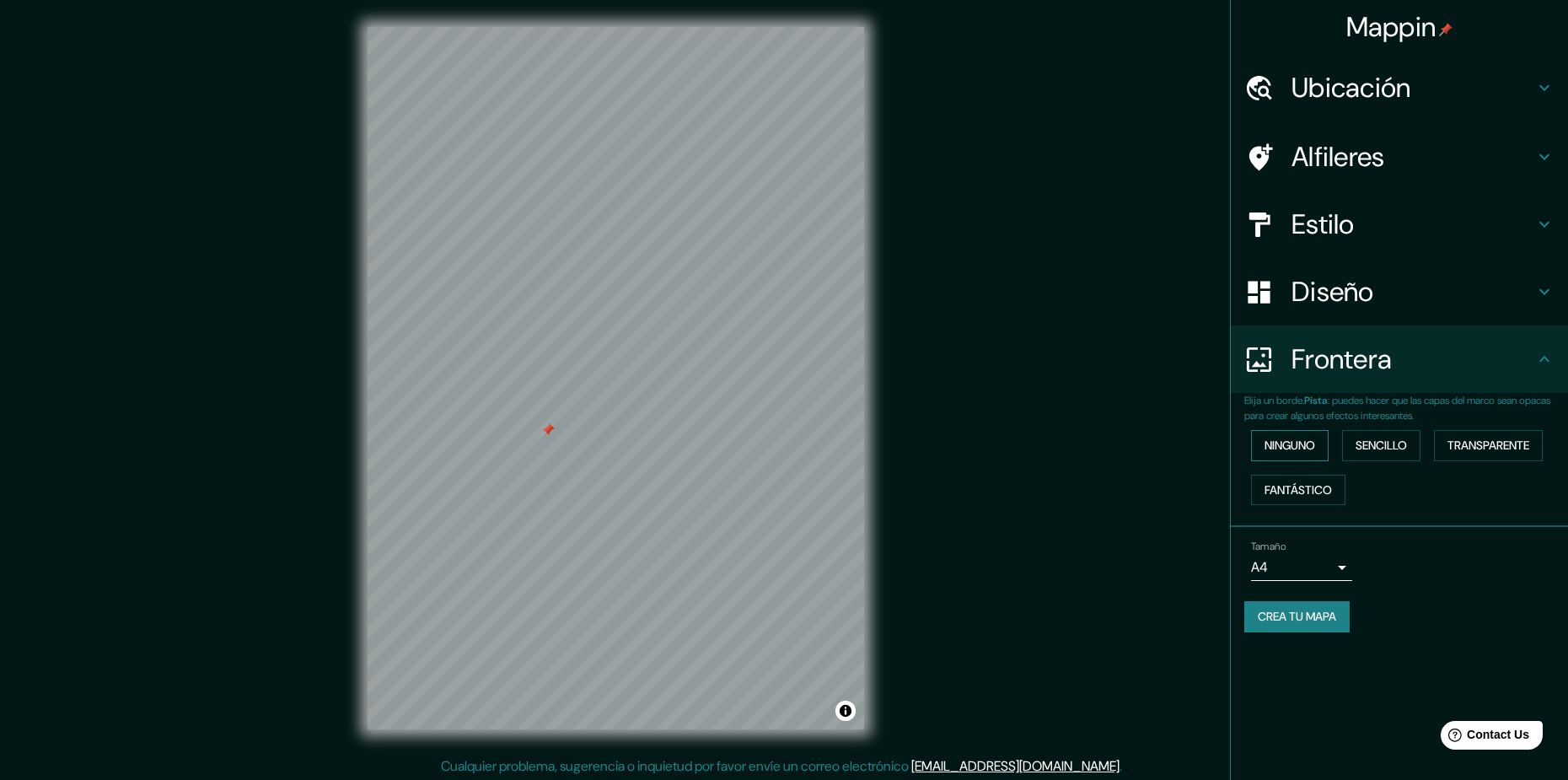
click at [1305, 446] on button "Ninguno" at bounding box center [1289, 445] width 78 height 31
click at [1369, 446] on button "Sencillo" at bounding box center [1381, 445] width 78 height 31
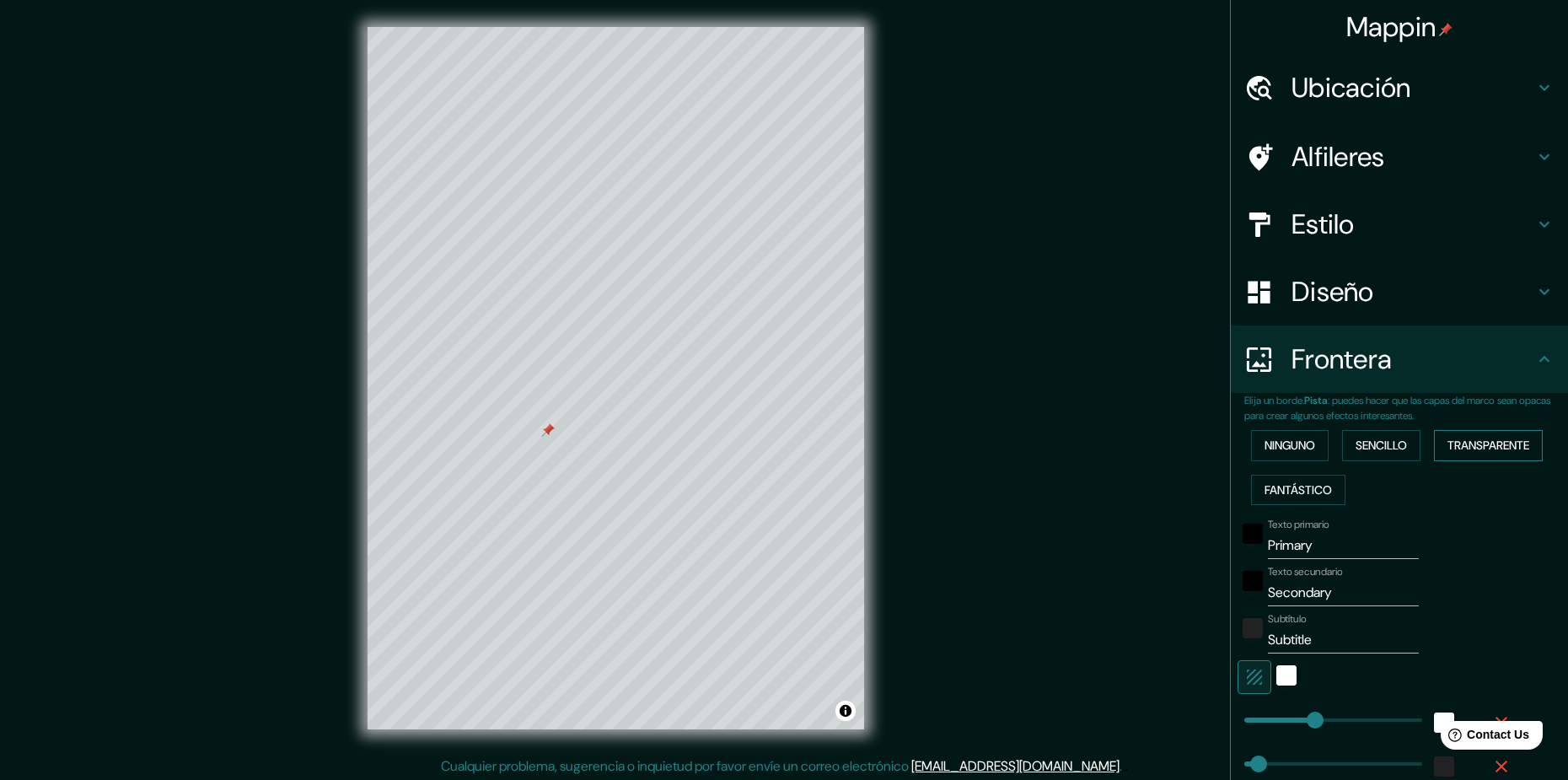
click at [1466, 453] on button "Transparente" at bounding box center [1488, 445] width 109 height 31
click at [1288, 492] on button "Fantástico" at bounding box center [1297, 490] width 94 height 31
click at [1275, 446] on button "Ninguno" at bounding box center [1289, 445] width 78 height 31
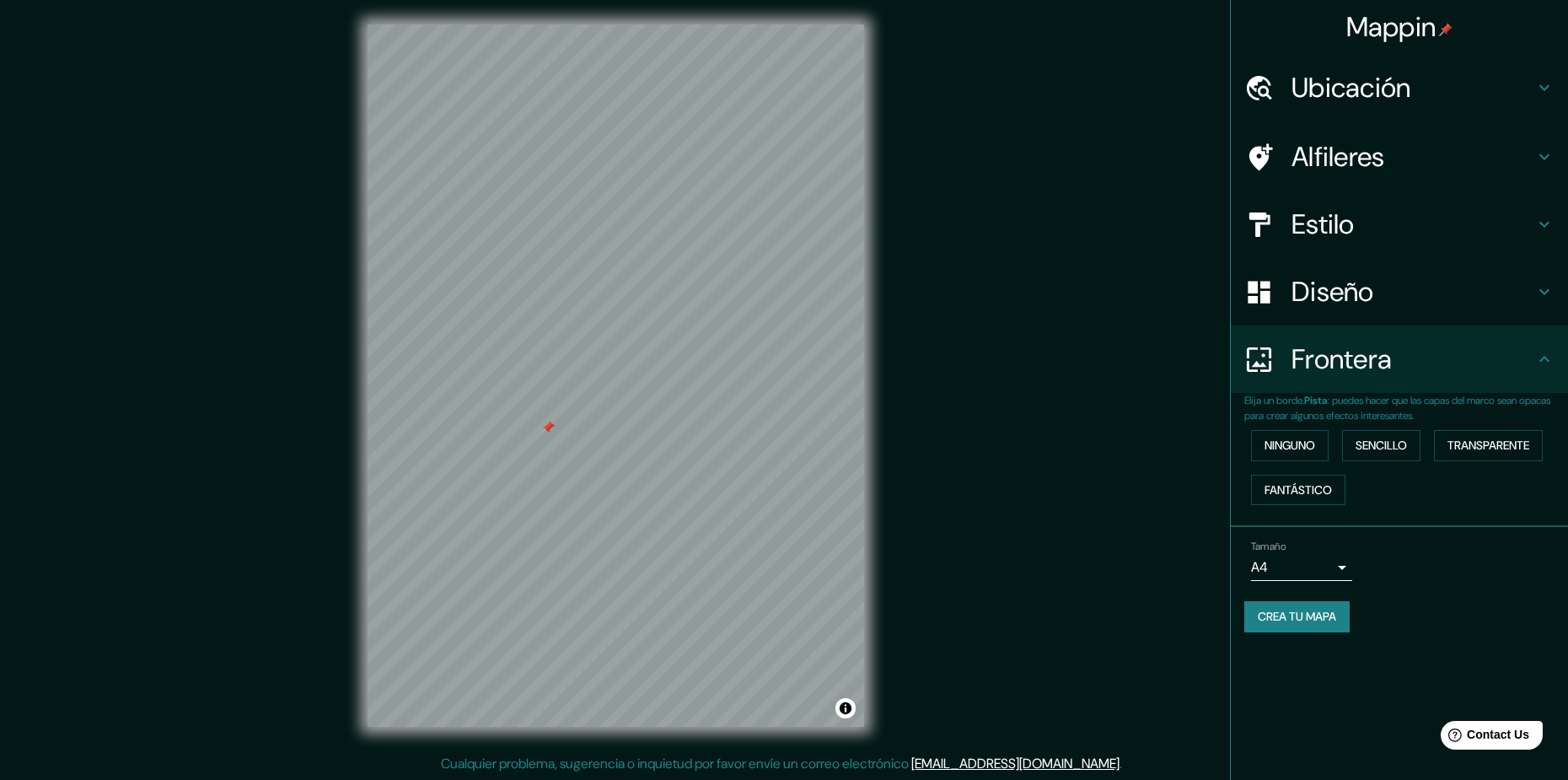
scroll to position [3, 0]
